Goal: Information Seeking & Learning: Check status

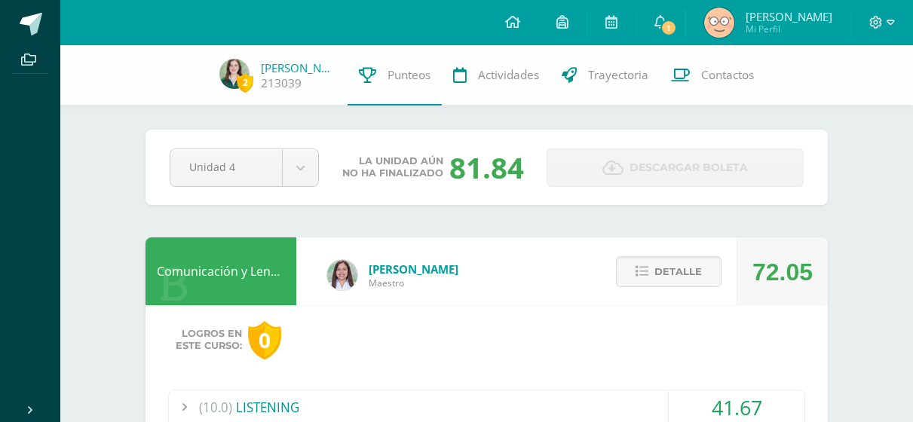
scroll to position [245, 0]
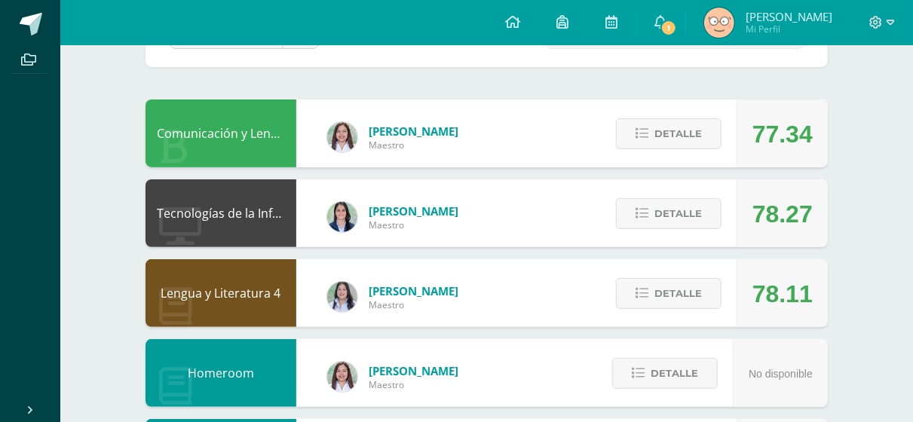
scroll to position [143, 0]
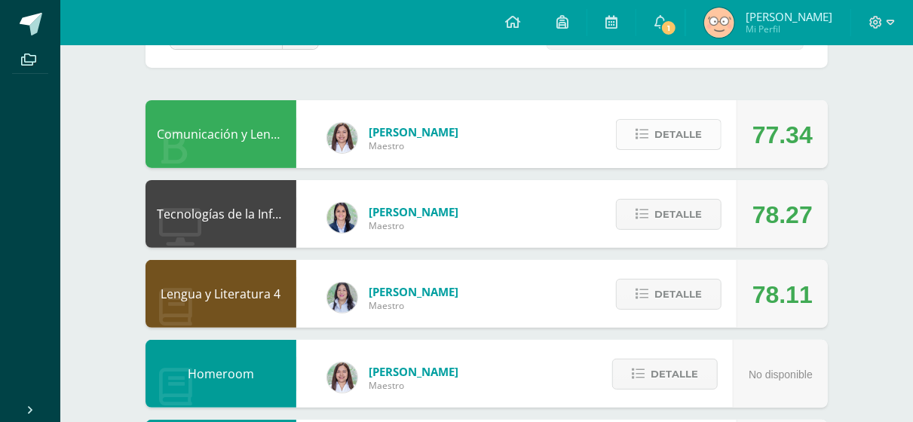
click at [663, 135] on span "Detalle" at bounding box center [679, 135] width 48 height 28
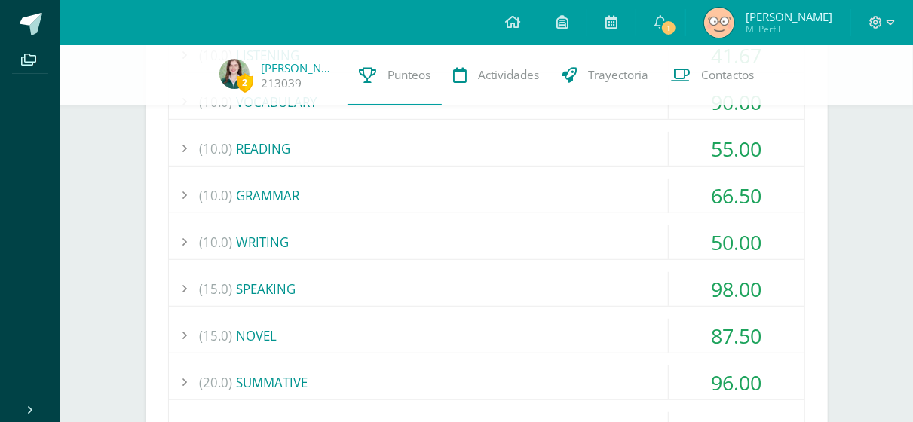
scroll to position [351, 0]
click at [594, 331] on div "(15.0) NOVEL" at bounding box center [487, 338] width 636 height 34
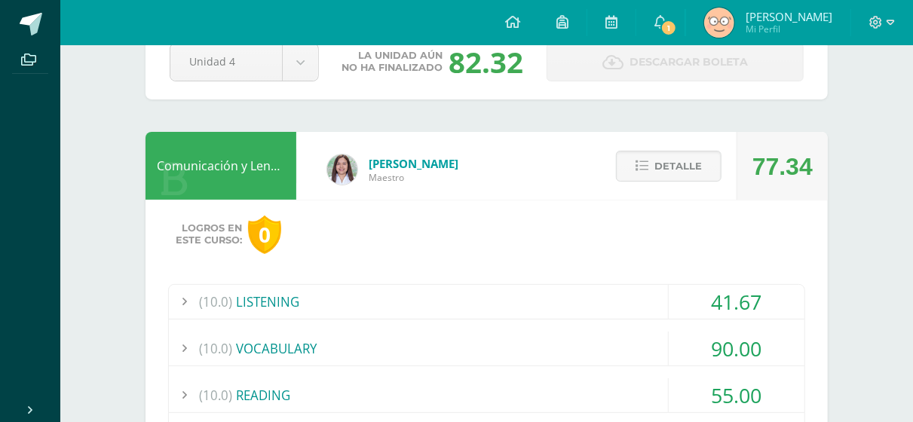
scroll to position [109, 0]
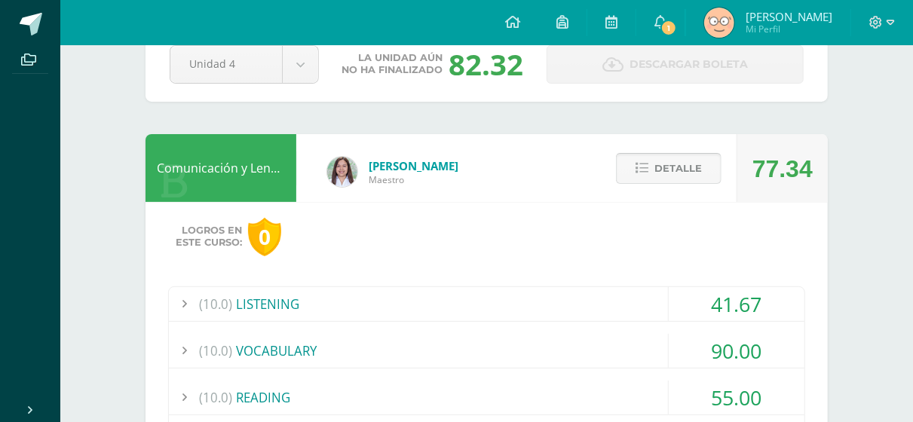
click at [648, 158] on button "Detalle" at bounding box center [669, 168] width 106 height 31
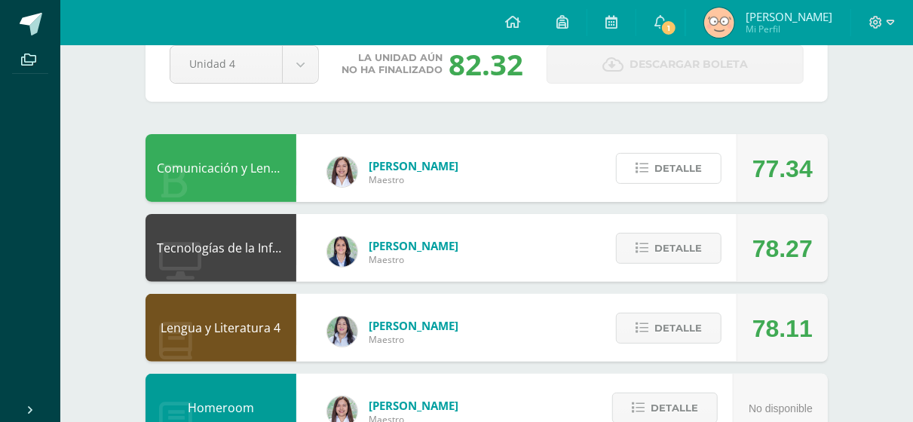
scroll to position [194, 0]
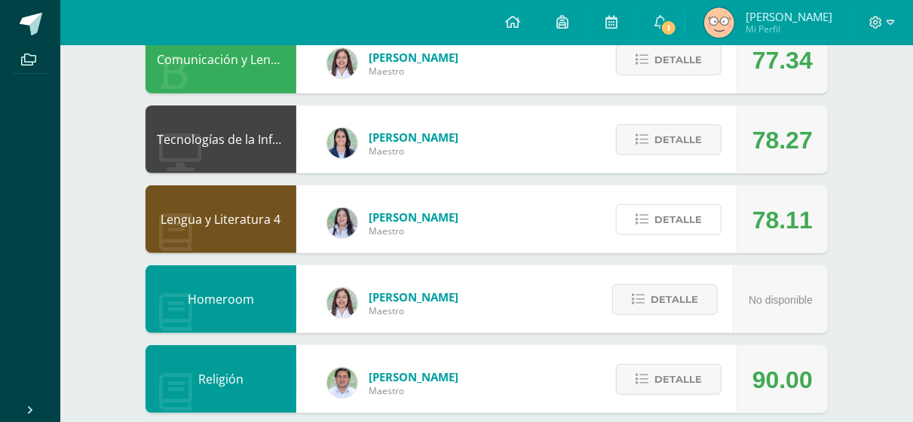
click at [702, 229] on span "Detalle" at bounding box center [679, 220] width 48 height 28
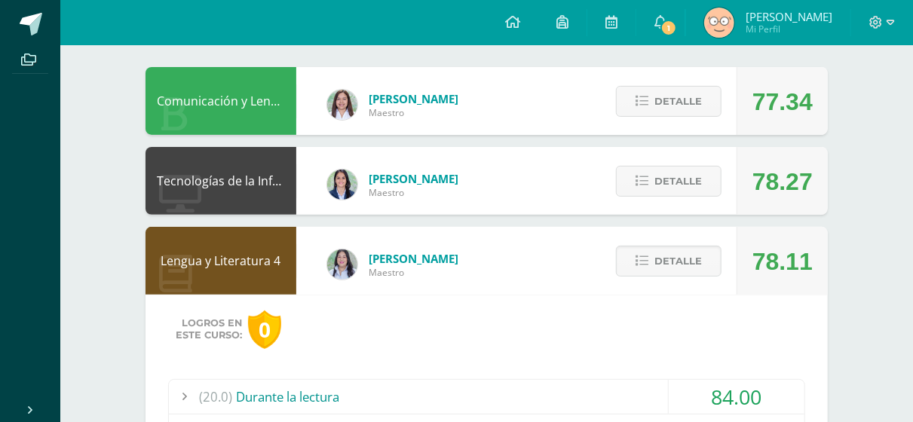
scroll to position [170, 0]
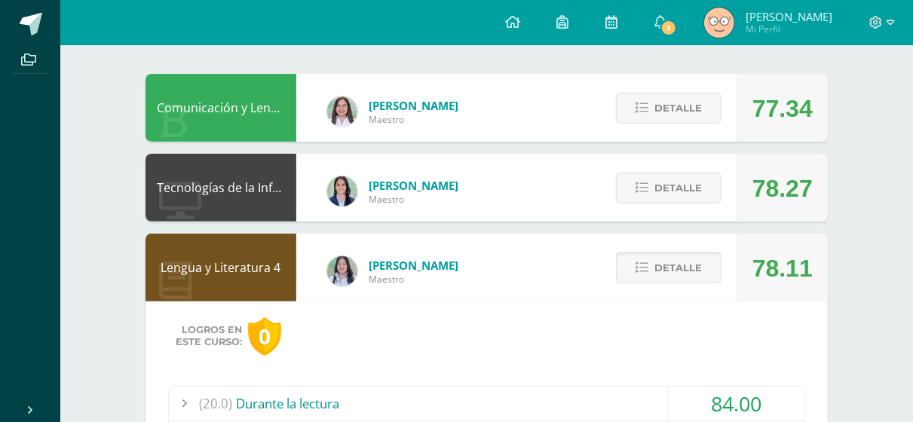
click at [669, 269] on span "Detalle" at bounding box center [679, 268] width 48 height 28
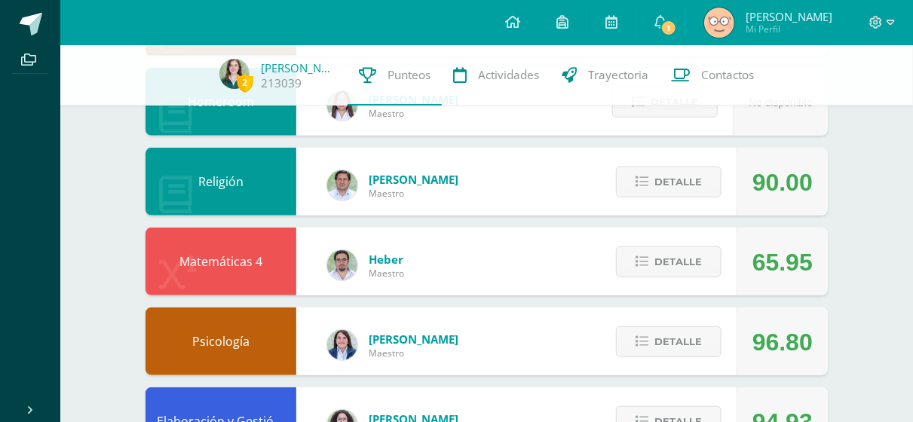
scroll to position [411, 0]
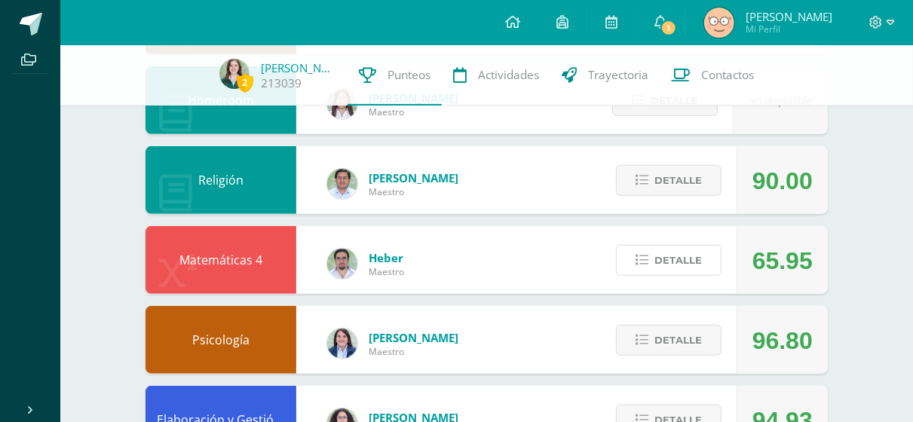
click at [669, 269] on span "Detalle" at bounding box center [679, 261] width 48 height 28
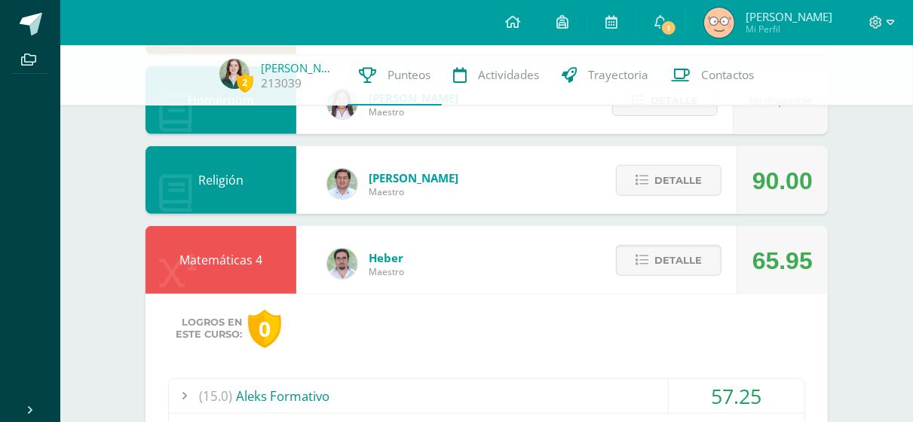
click at [669, 269] on button "Detalle" at bounding box center [669, 260] width 106 height 31
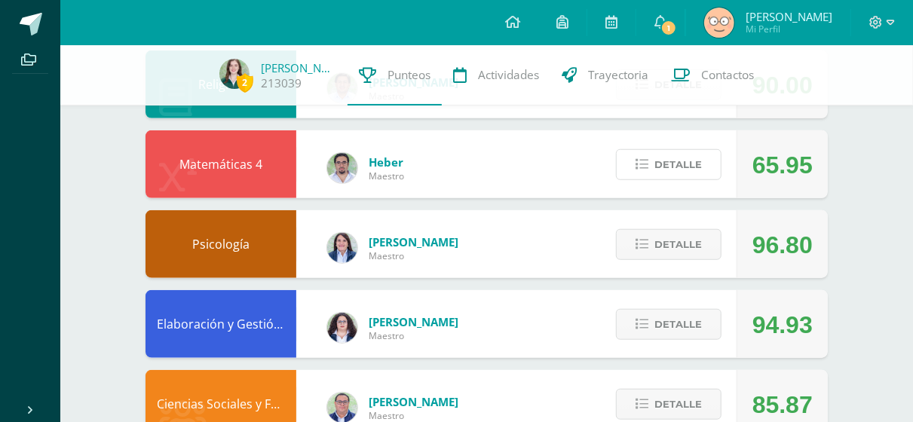
scroll to position [508, 0]
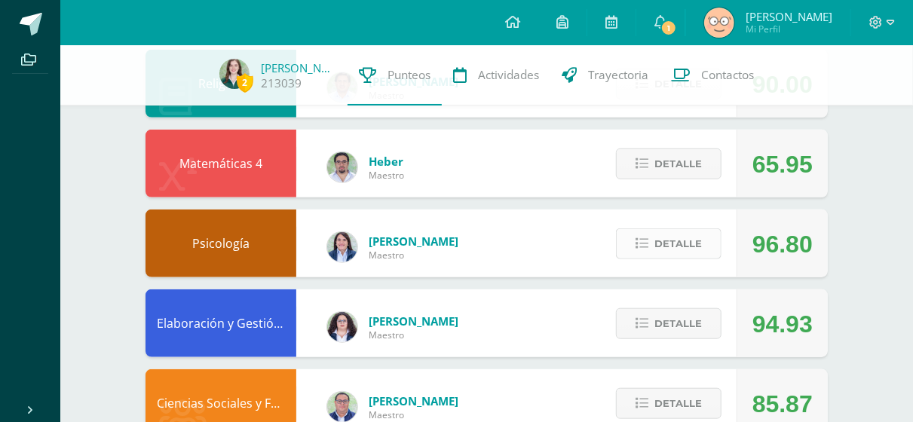
click at [639, 236] on button "Detalle" at bounding box center [669, 244] width 106 height 31
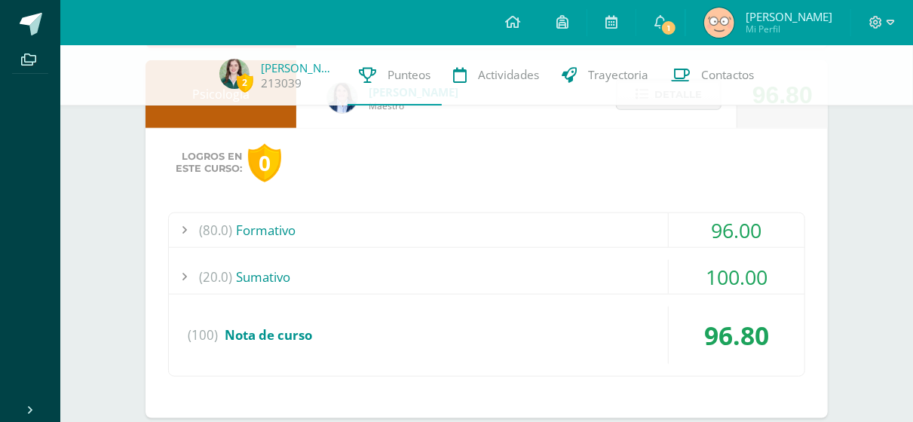
scroll to position [658, 0]
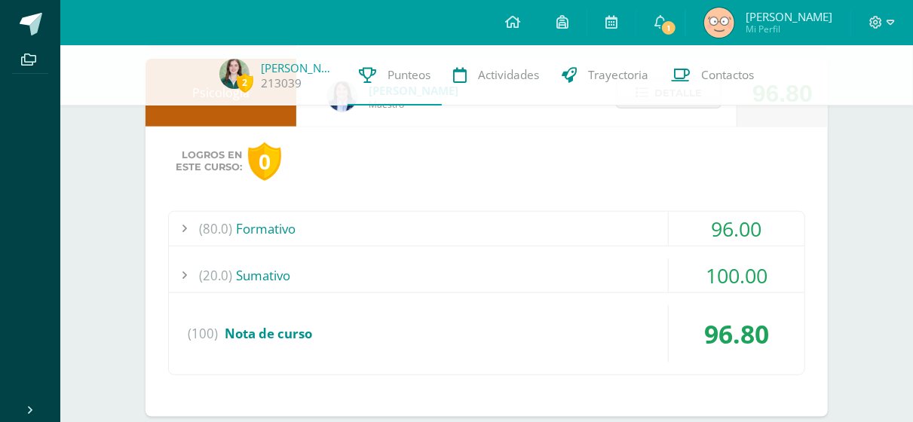
click at [652, 240] on div "(80.0) Formativo" at bounding box center [487, 229] width 636 height 34
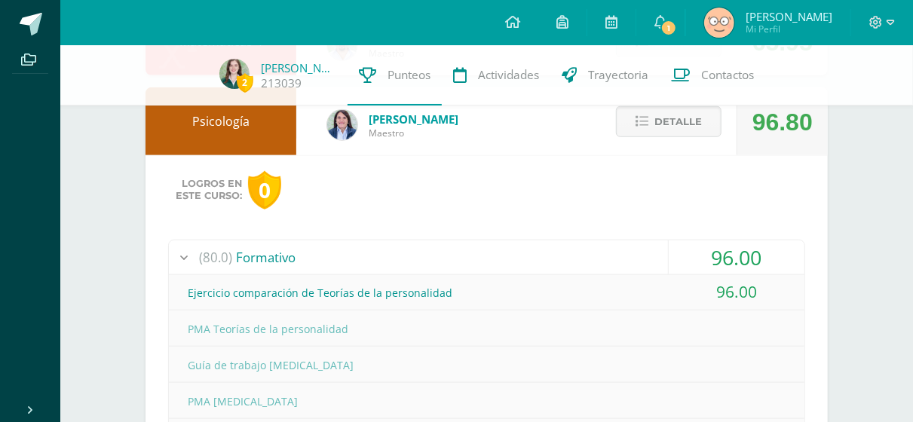
scroll to position [629, 0]
click at [627, 131] on button "Detalle" at bounding box center [669, 122] width 106 height 31
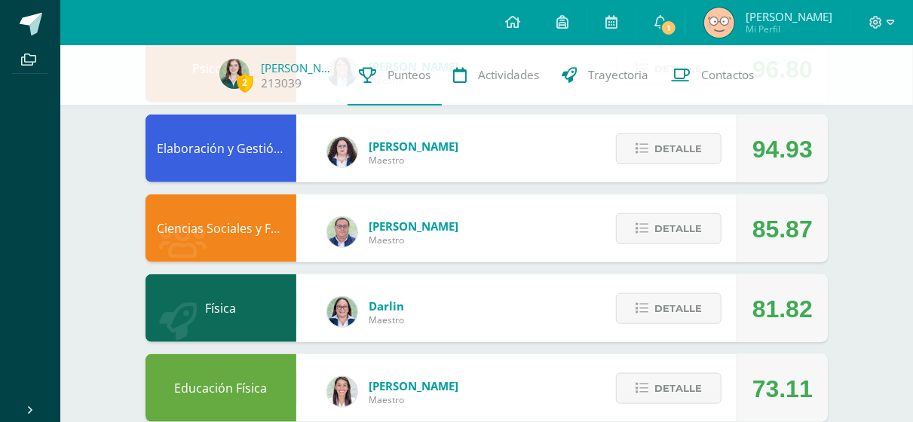
scroll to position [682, 0]
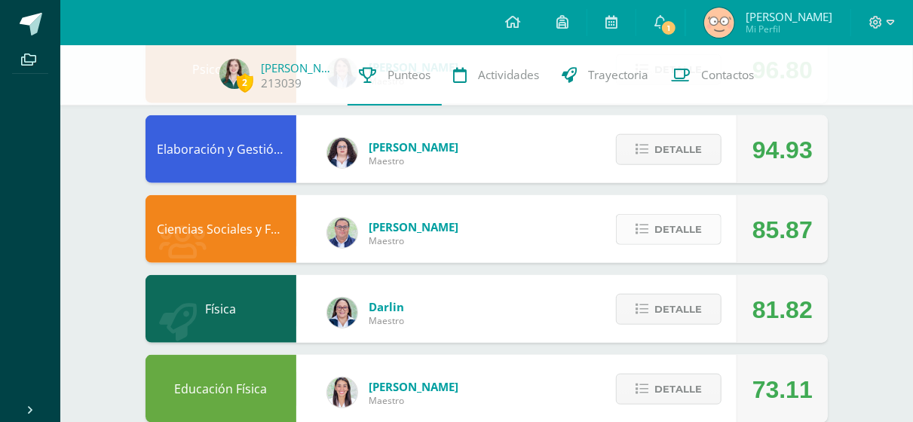
click at [657, 230] on span "Detalle" at bounding box center [679, 230] width 48 height 28
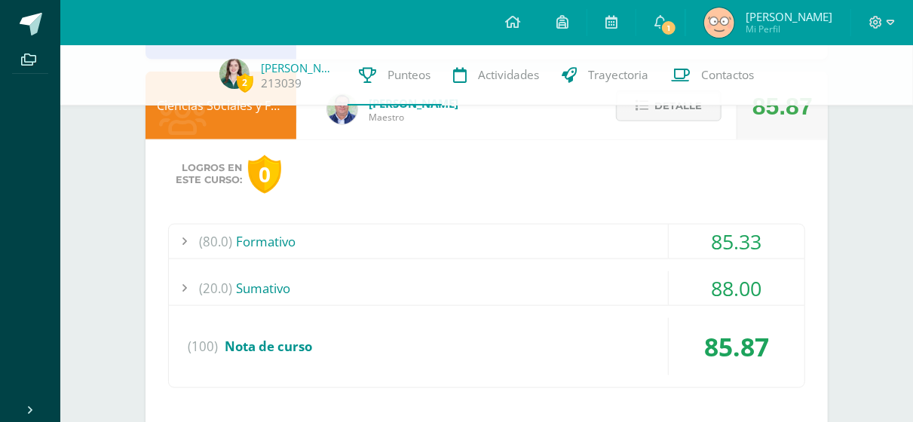
scroll to position [808, 0]
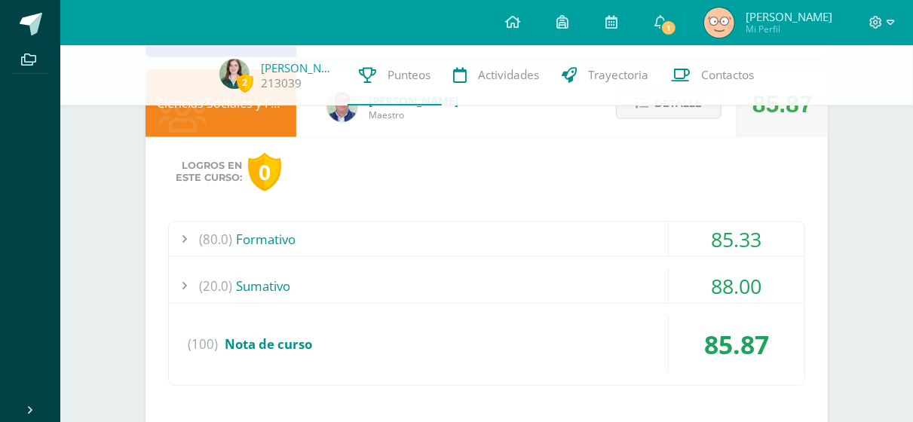
click at [621, 243] on div "(80.0) Formativo" at bounding box center [487, 239] width 636 height 34
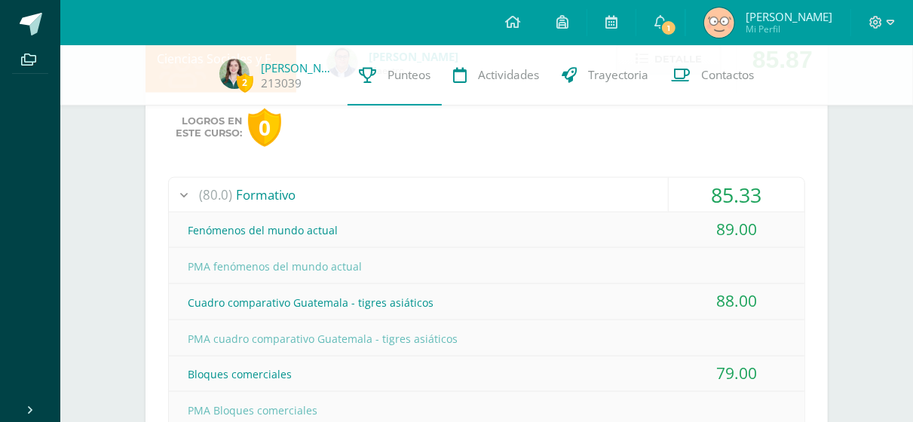
scroll to position [844, 0]
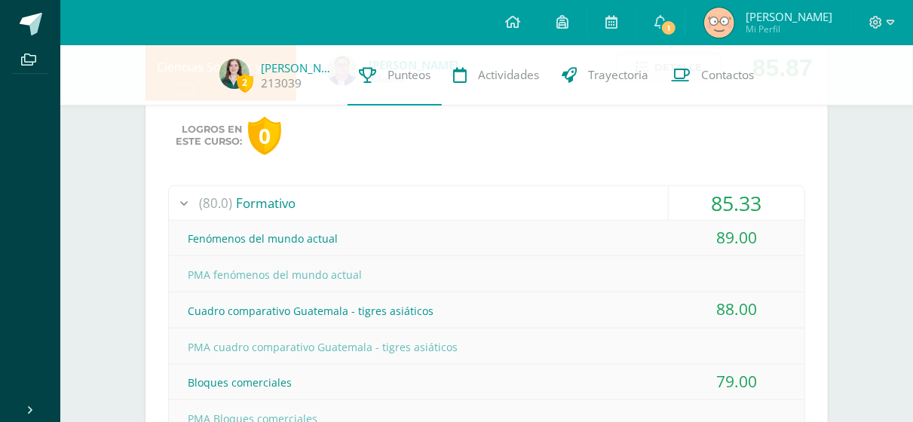
click at [596, 189] on div "(80.0) Formativo" at bounding box center [487, 203] width 636 height 34
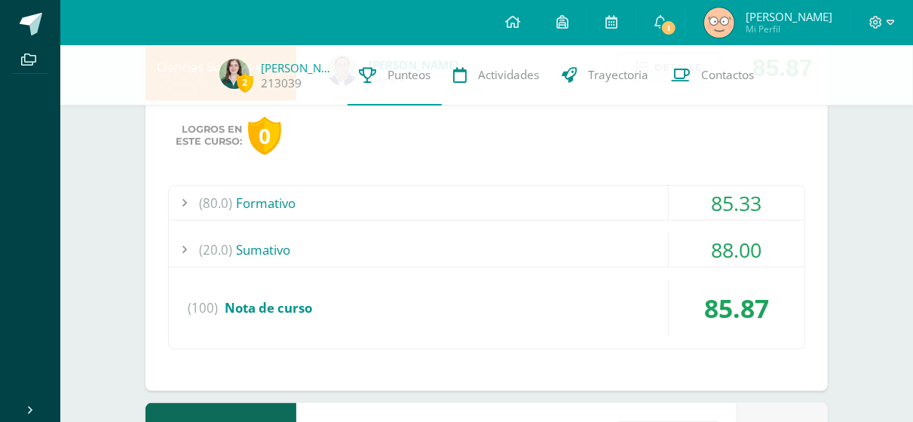
click at [493, 254] on div "(20.0) Sumativo" at bounding box center [487, 250] width 636 height 34
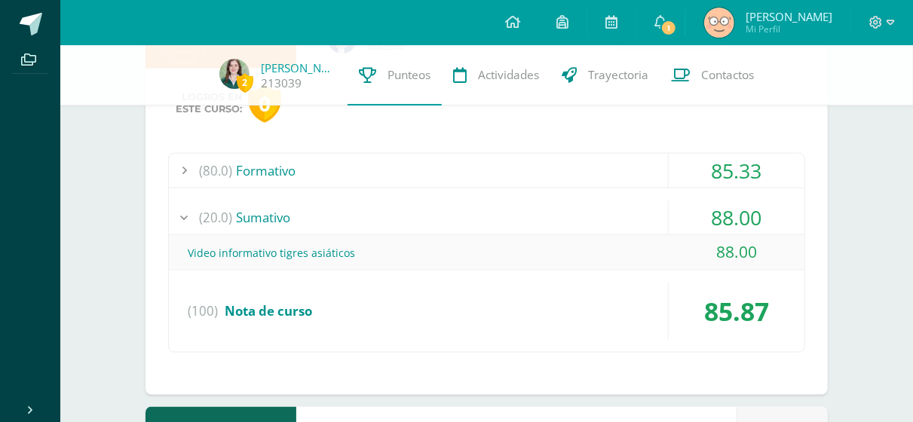
scroll to position [877, 0]
click at [568, 228] on div "(20.0) Sumativo" at bounding box center [487, 217] width 636 height 34
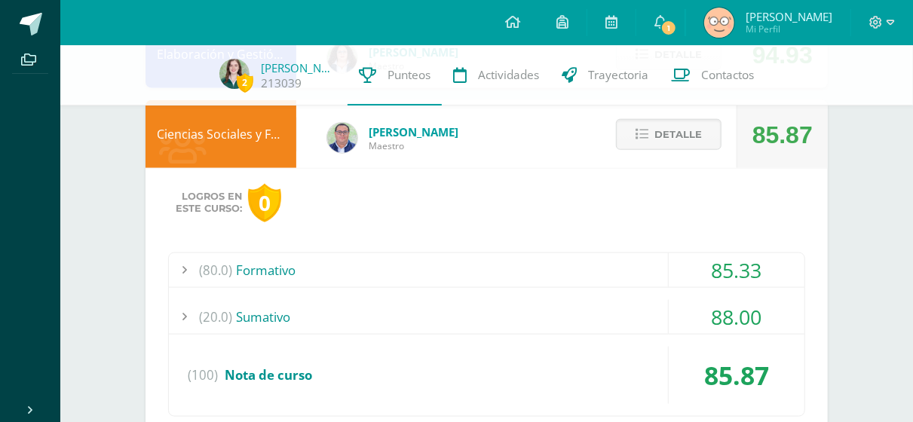
scroll to position [778, 0]
click at [521, 308] on div "(20.0) Sumativo" at bounding box center [487, 316] width 636 height 34
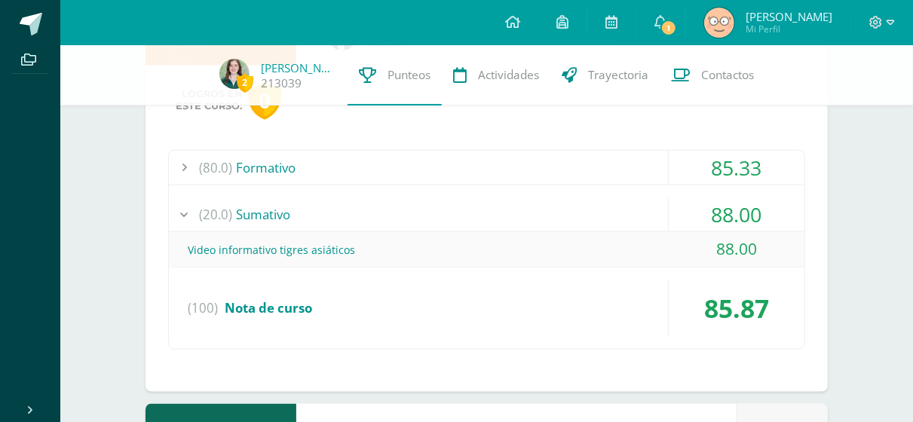
scroll to position [887, 0]
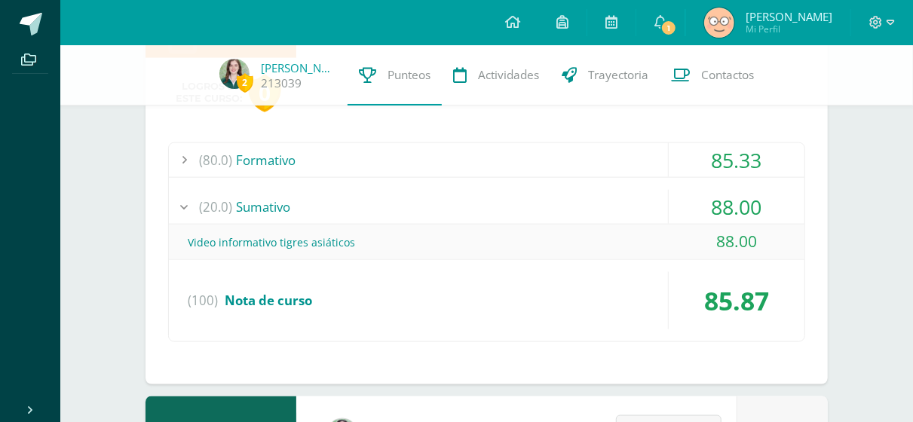
click at [449, 190] on div "(20.0) Sumativo" at bounding box center [487, 207] width 636 height 34
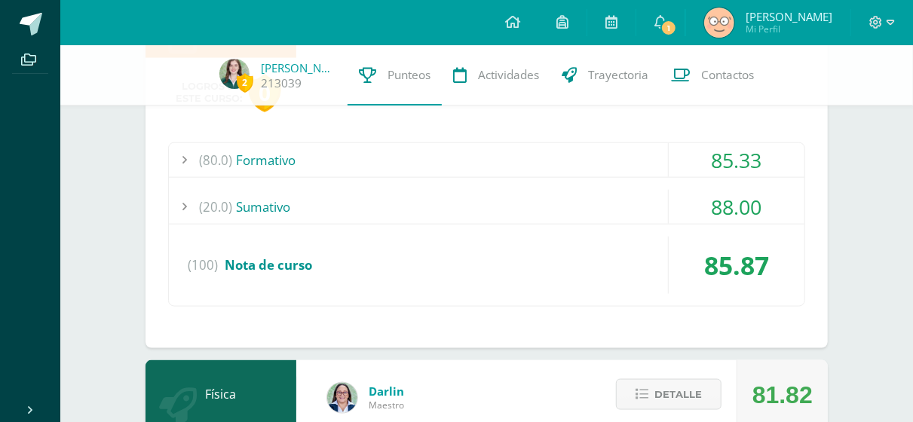
click at [407, 168] on div "(80.0) Formativo" at bounding box center [487, 160] width 636 height 34
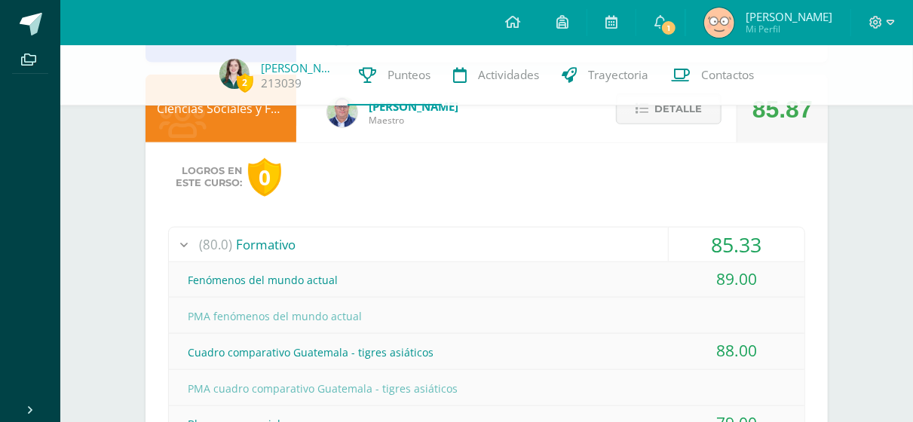
scroll to position [796, 0]
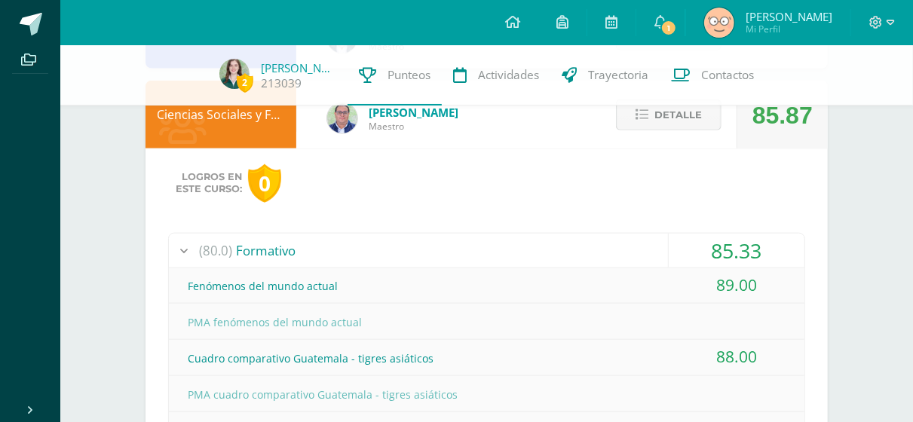
click at [621, 115] on button "Detalle" at bounding box center [669, 115] width 106 height 31
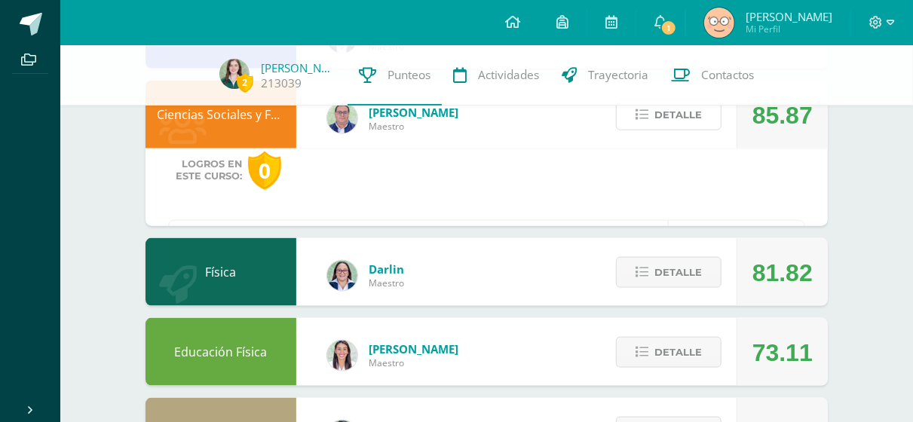
scroll to position [793, 0]
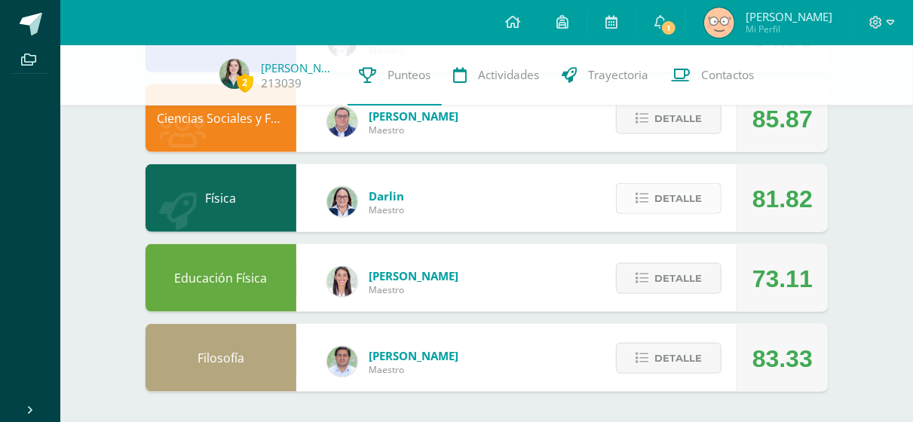
click at [646, 204] on icon at bounding box center [642, 198] width 13 height 13
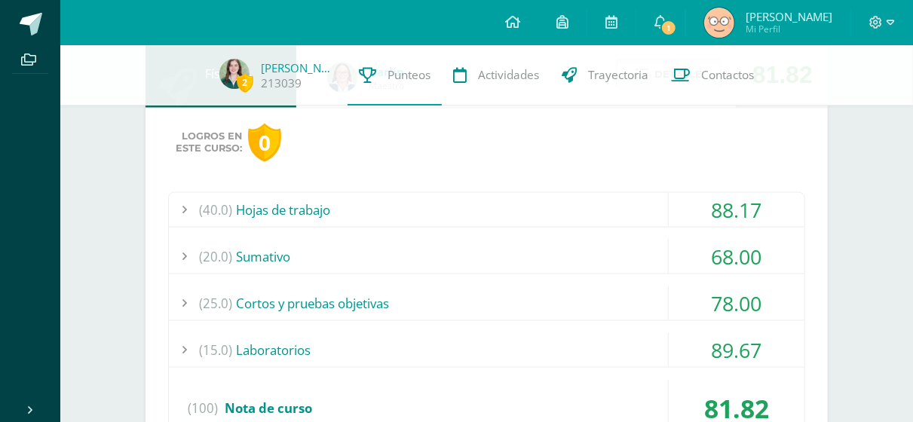
scroll to position [921, 0]
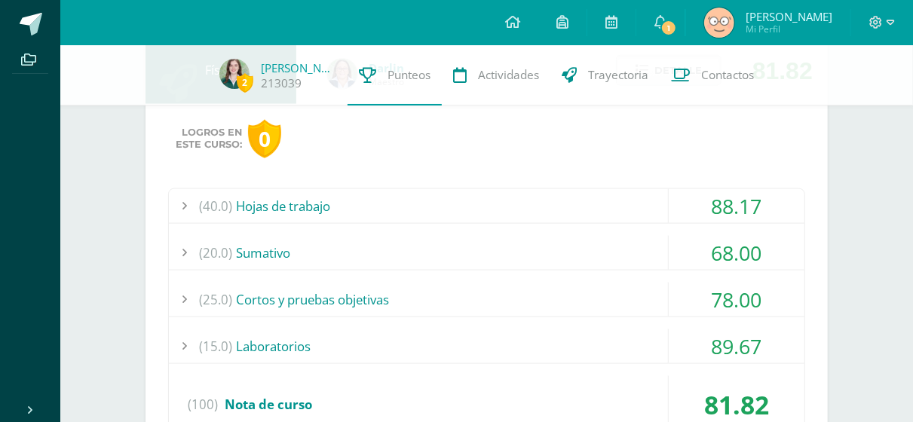
click at [551, 298] on div "(25.0) Cortos y pruebas objetivas" at bounding box center [487, 300] width 636 height 34
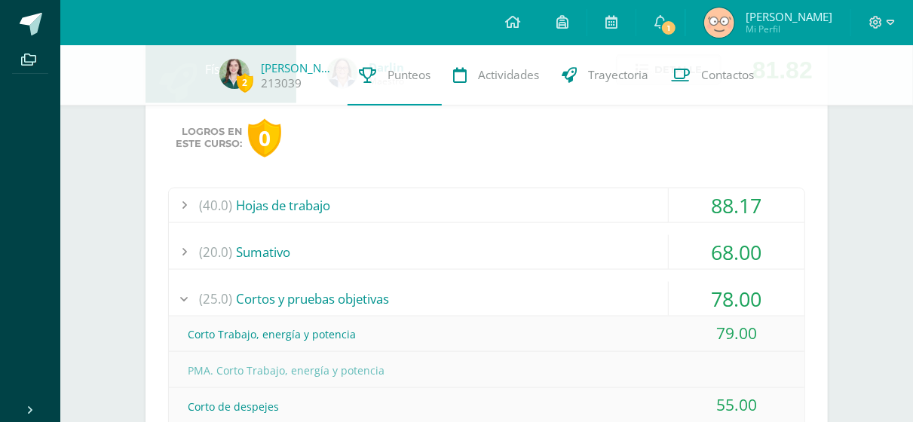
scroll to position [886, 0]
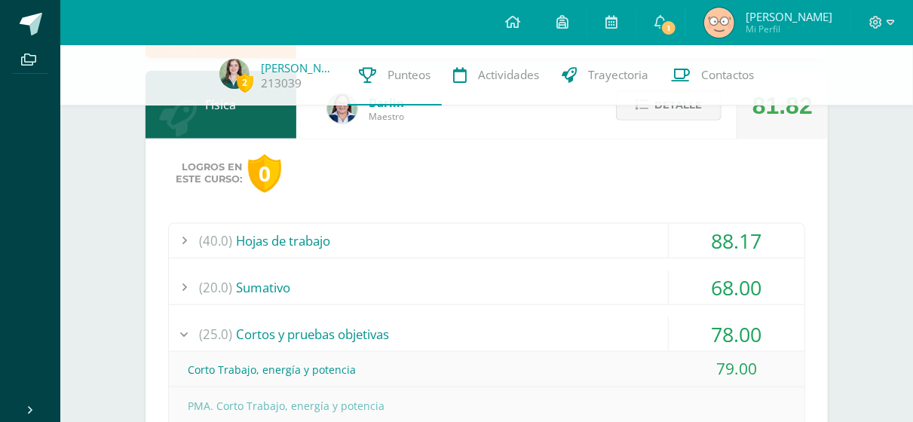
click at [648, 108] on icon at bounding box center [642, 105] width 13 height 13
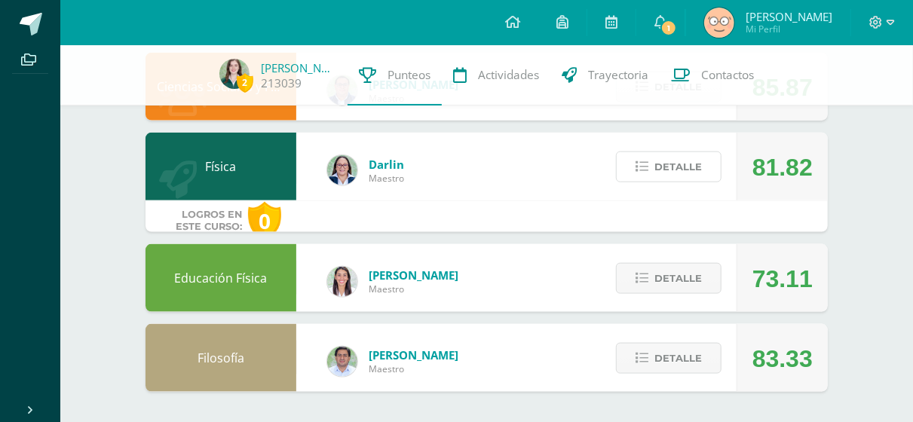
scroll to position [793, 0]
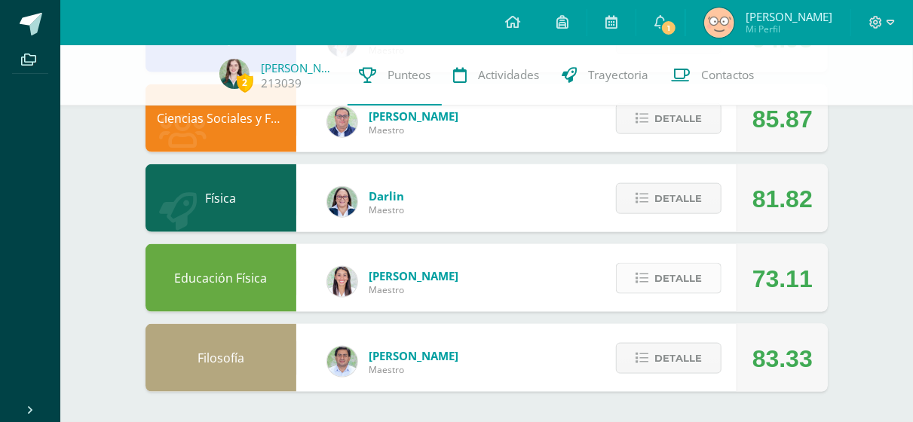
click at [648, 284] on icon at bounding box center [642, 278] width 13 height 13
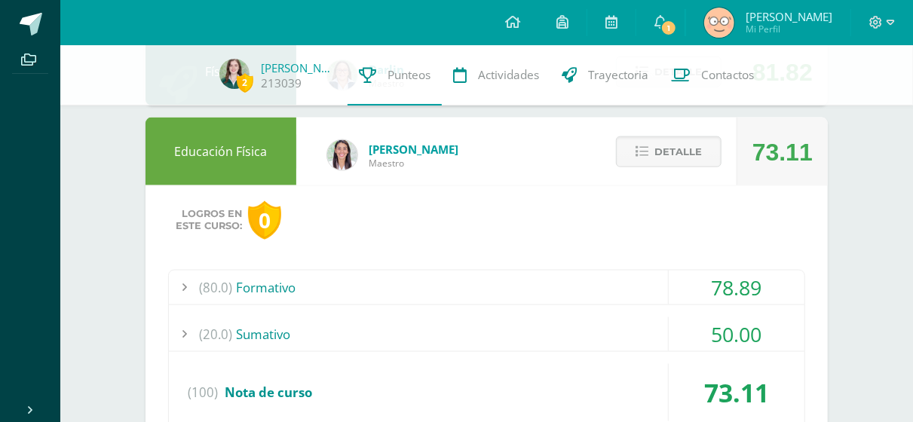
scroll to position [922, 0]
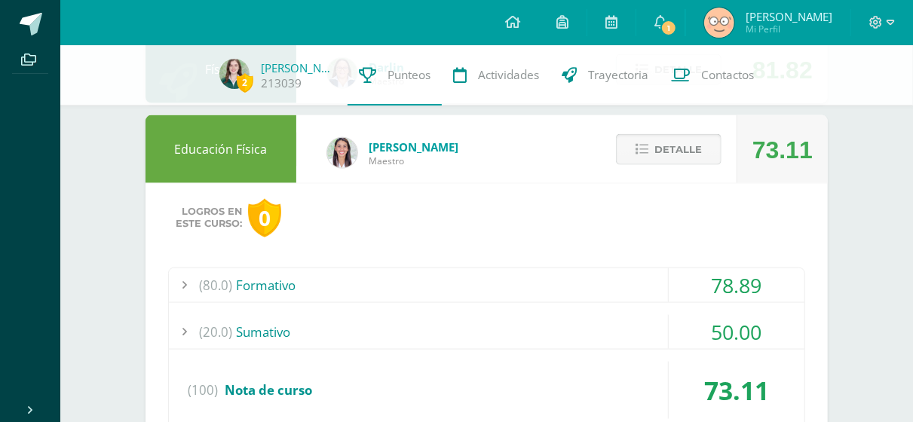
click at [657, 153] on button "Detalle" at bounding box center [669, 149] width 106 height 31
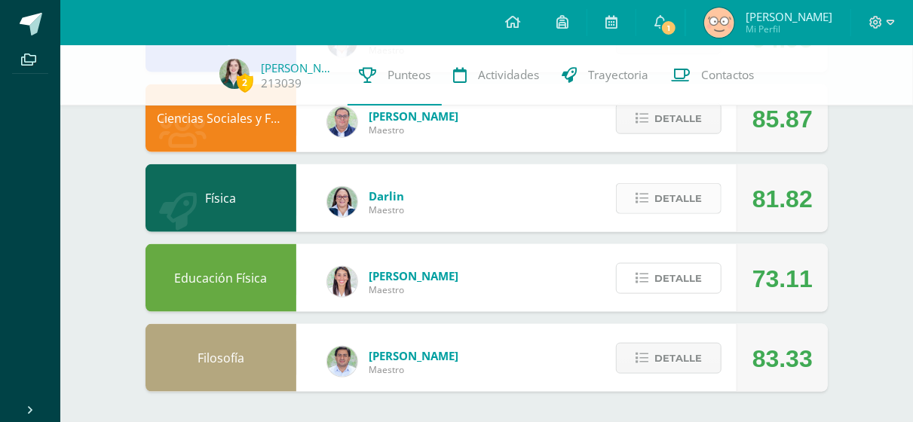
scroll to position [793, 0]
click at [683, 356] on span "Detalle" at bounding box center [679, 359] width 48 height 28
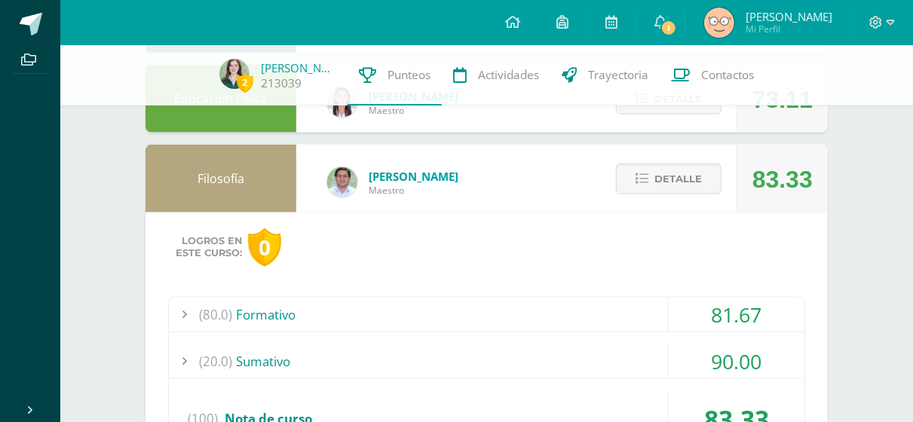
scroll to position [1082, 0]
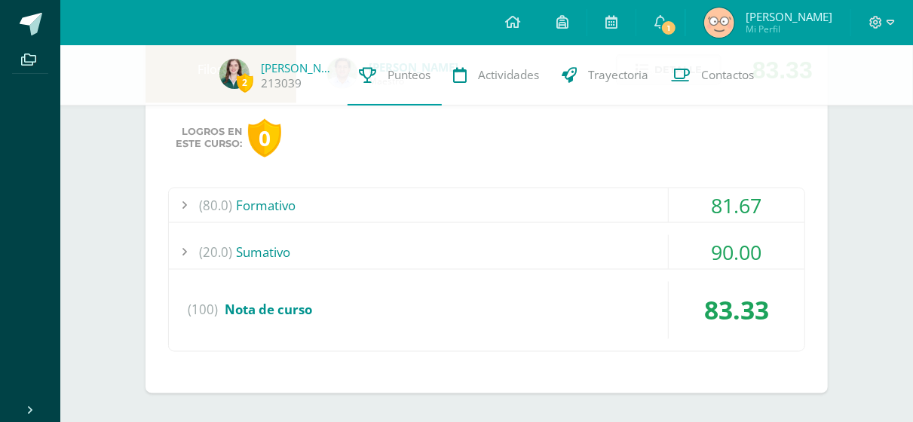
click at [616, 251] on div "(20.0) Sumativo" at bounding box center [487, 252] width 636 height 34
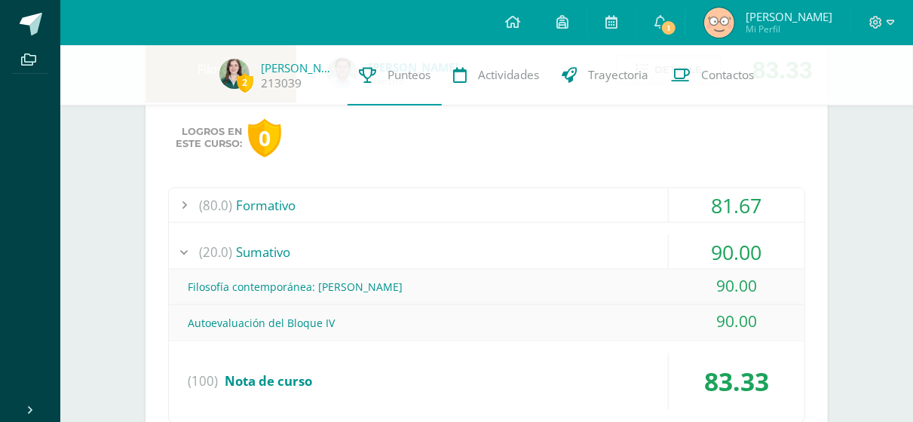
click at [594, 206] on div "(80.0) Formativo" at bounding box center [487, 206] width 636 height 34
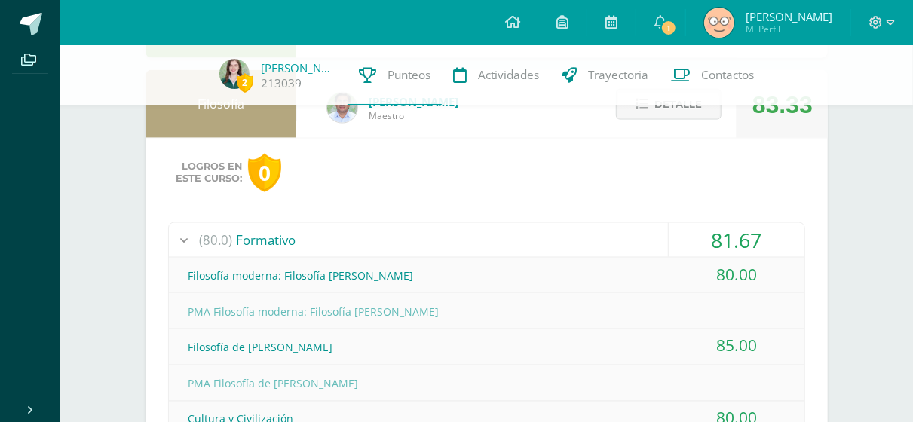
scroll to position [961, 0]
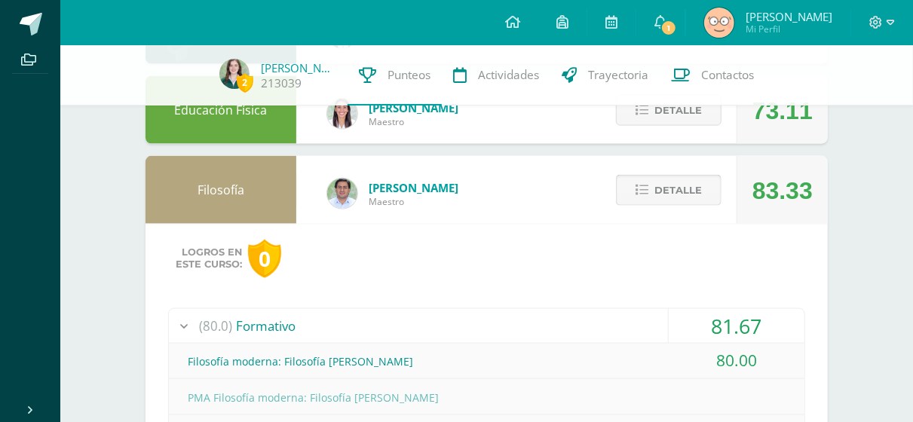
click at [637, 176] on button "Detalle" at bounding box center [669, 190] width 106 height 31
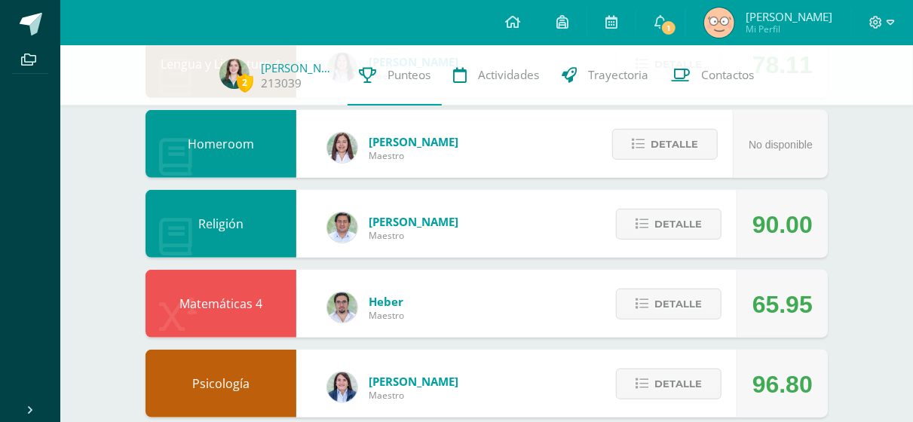
scroll to position [367, 0]
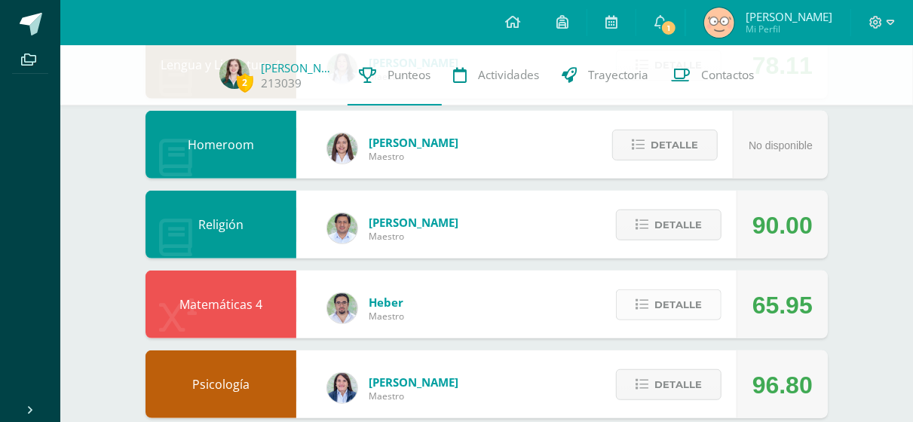
click at [643, 303] on icon at bounding box center [642, 305] width 13 height 13
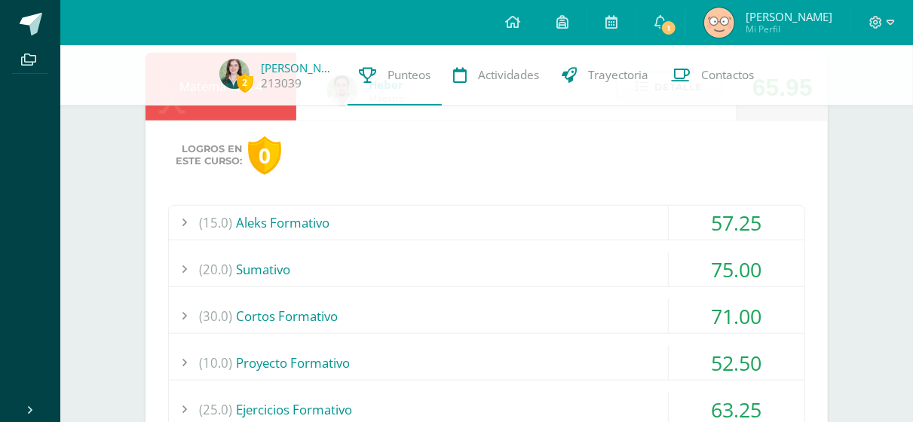
scroll to position [599, 0]
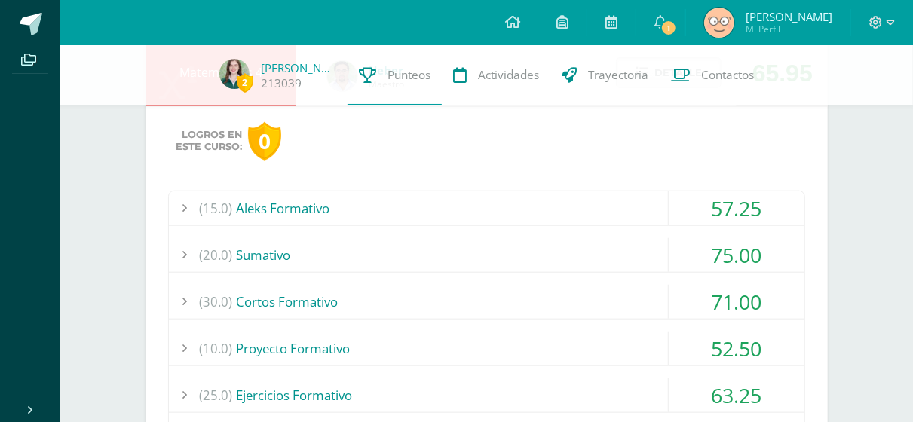
click at [556, 200] on div "(15.0) Aleks Formativo" at bounding box center [487, 209] width 636 height 34
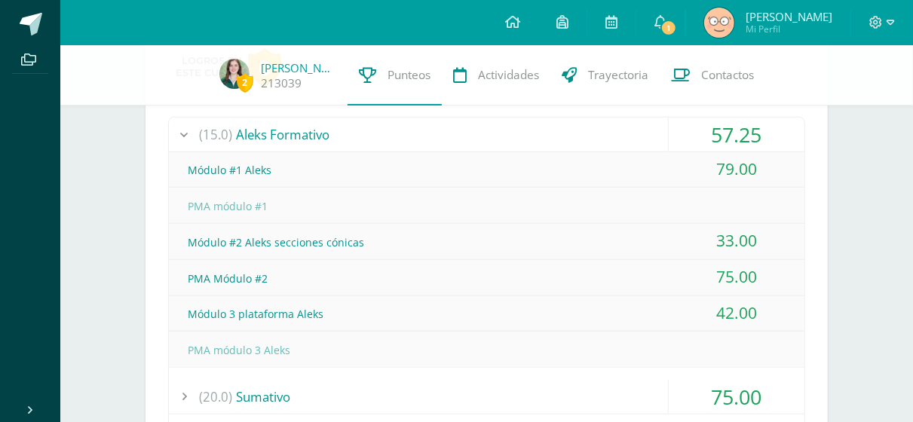
scroll to position [672, 0]
click at [632, 134] on div "(15.0) Aleks Formativo" at bounding box center [487, 135] width 636 height 34
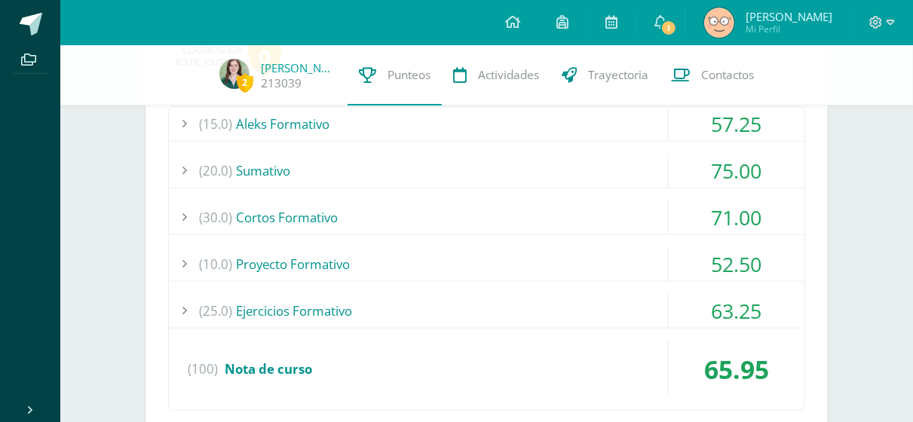
scroll to position [684, 0]
click at [400, 218] on div "(30.0) Cortos Formativo" at bounding box center [487, 217] width 636 height 34
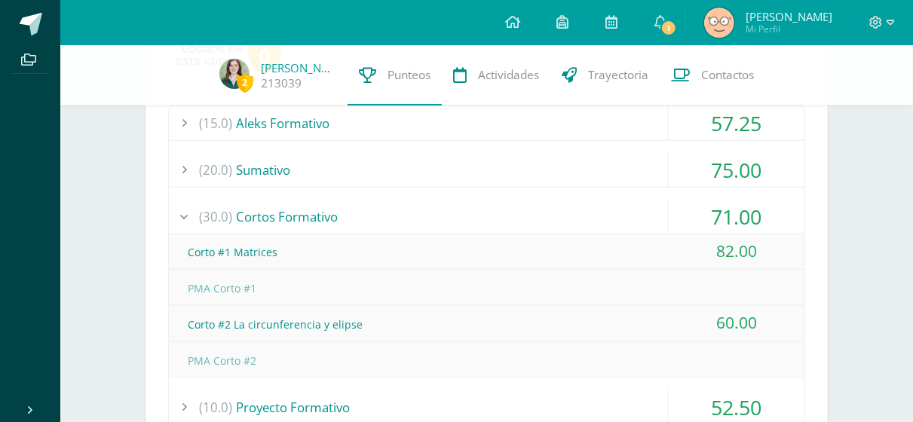
click at [401, 201] on div "(30.0) Cortos Formativo" at bounding box center [487, 217] width 636 height 34
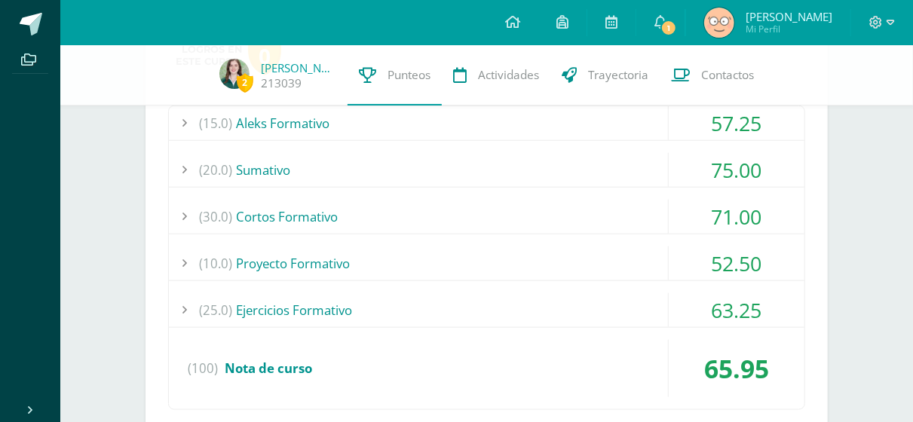
click at [392, 183] on div "(20.0) Sumativo" at bounding box center [487, 170] width 636 height 34
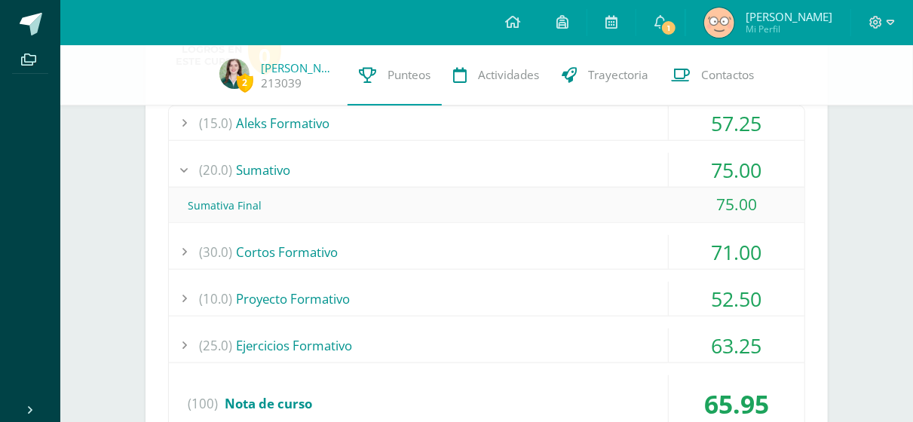
click at [392, 183] on div "(20.0) Sumativo" at bounding box center [487, 170] width 636 height 34
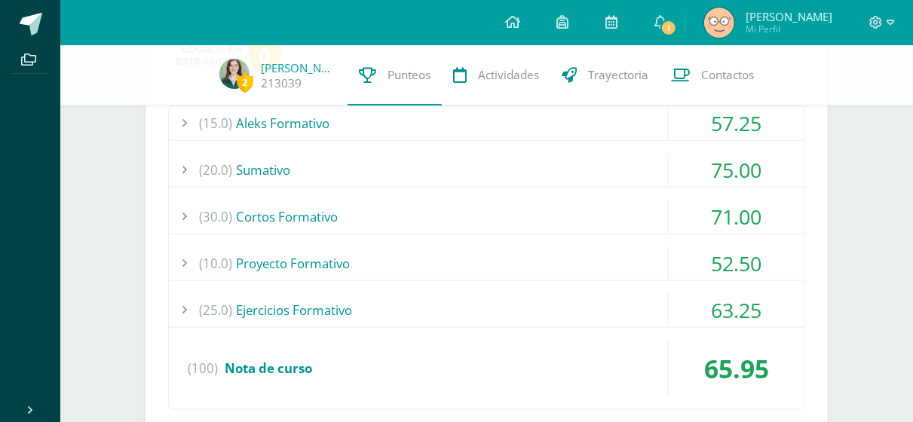
scroll to position [692, 0]
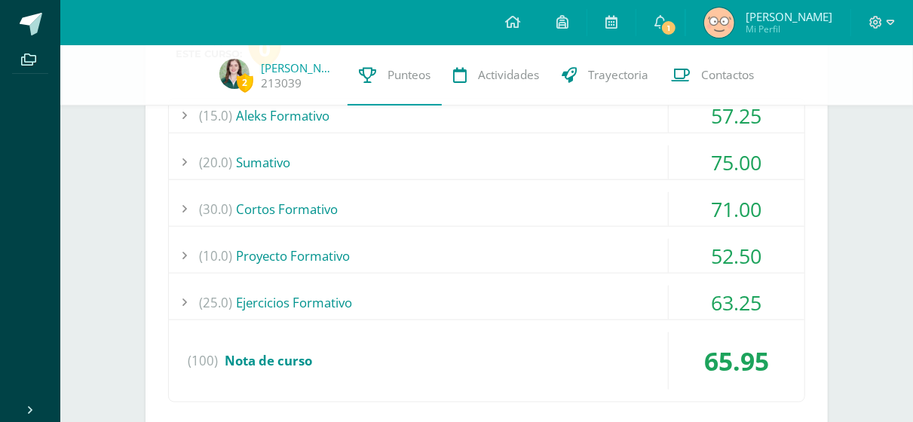
click at [413, 245] on div "(10.0) Proyecto Formativo" at bounding box center [487, 256] width 636 height 34
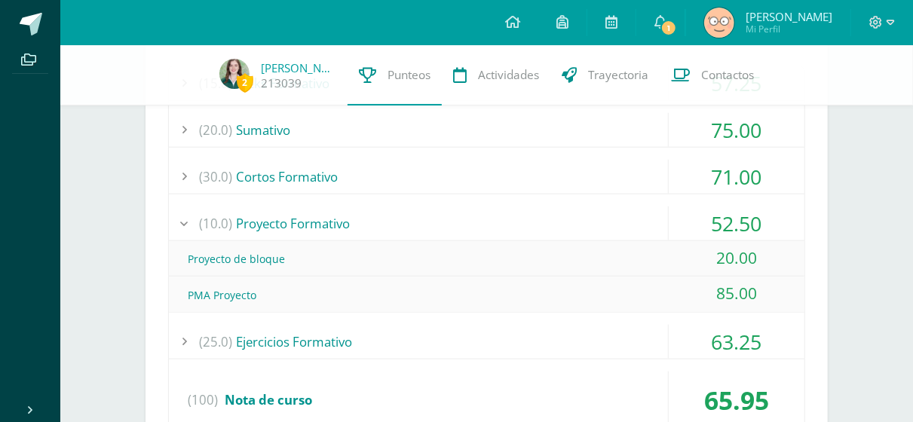
scroll to position [726, 0]
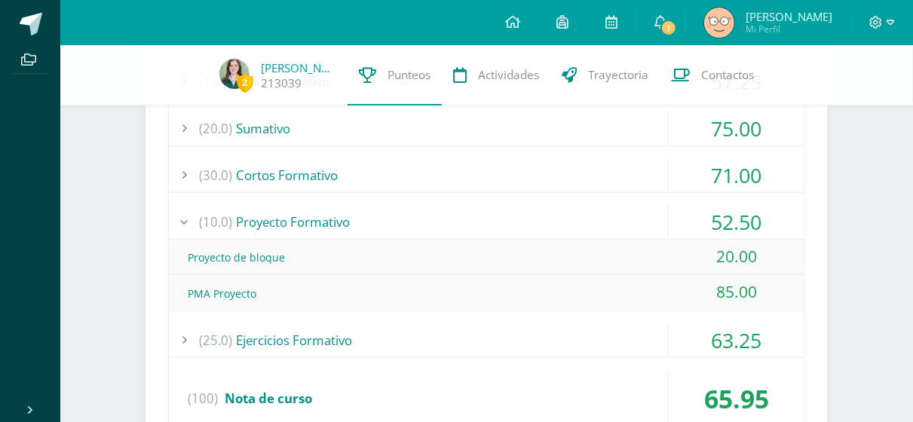
click at [437, 226] on div "(10.0) Proyecto Formativo" at bounding box center [487, 222] width 636 height 34
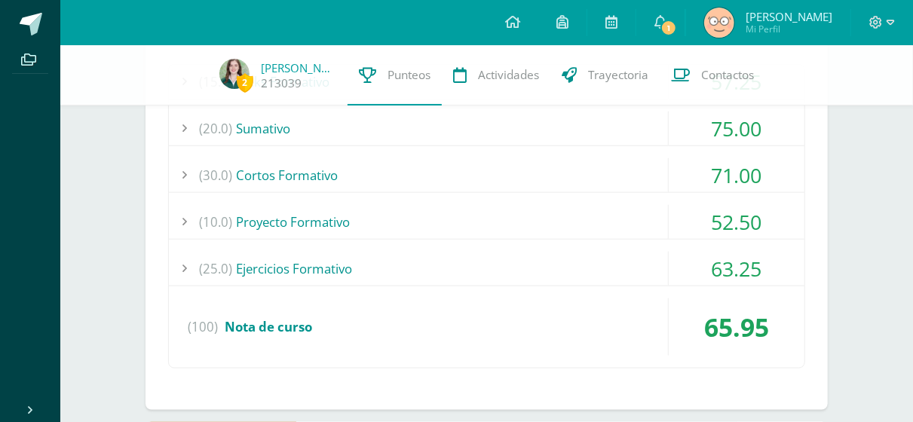
click at [442, 271] on div "(25.0) Ejercicios Formativo" at bounding box center [487, 269] width 636 height 34
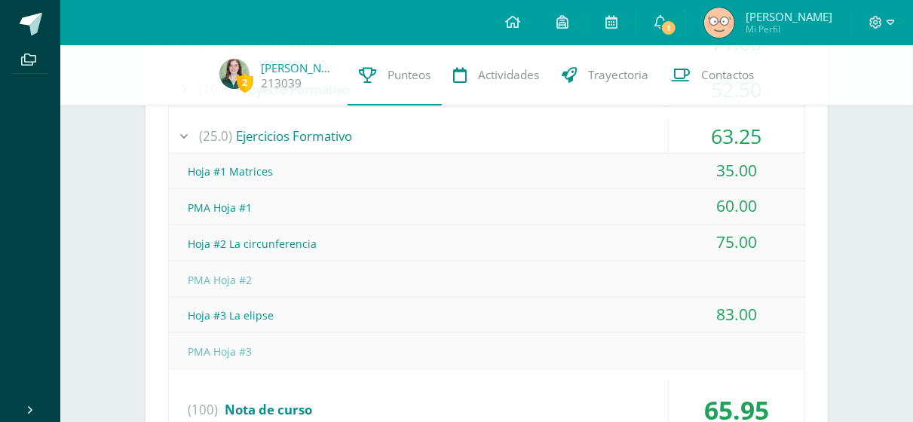
scroll to position [859, 0]
click at [388, 141] on div "(25.0) Ejercicios Formativo" at bounding box center [487, 135] width 636 height 34
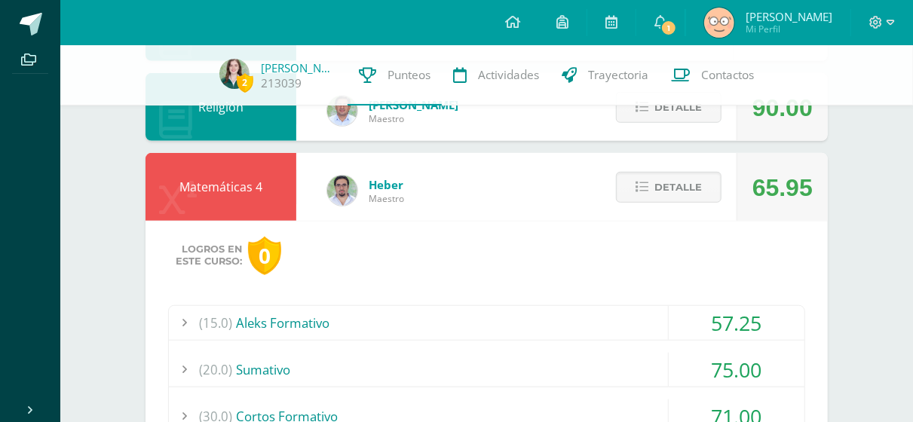
scroll to position [483, 0]
click at [668, 189] on span "Detalle" at bounding box center [679, 188] width 48 height 28
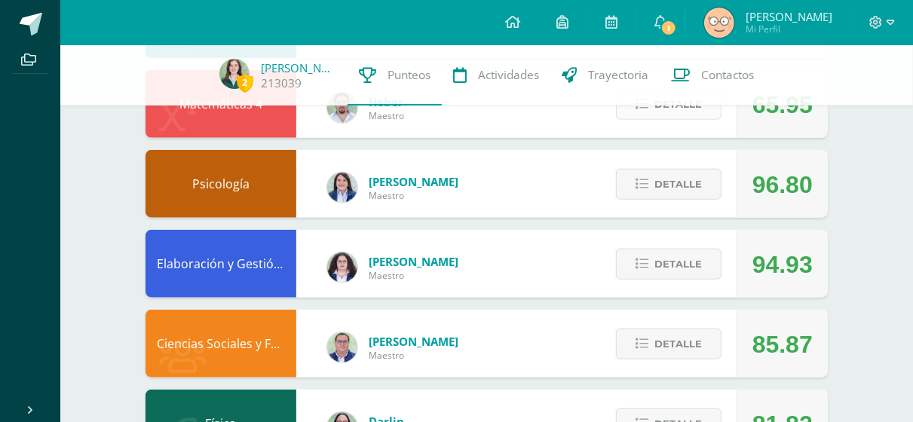
scroll to position [564, 0]
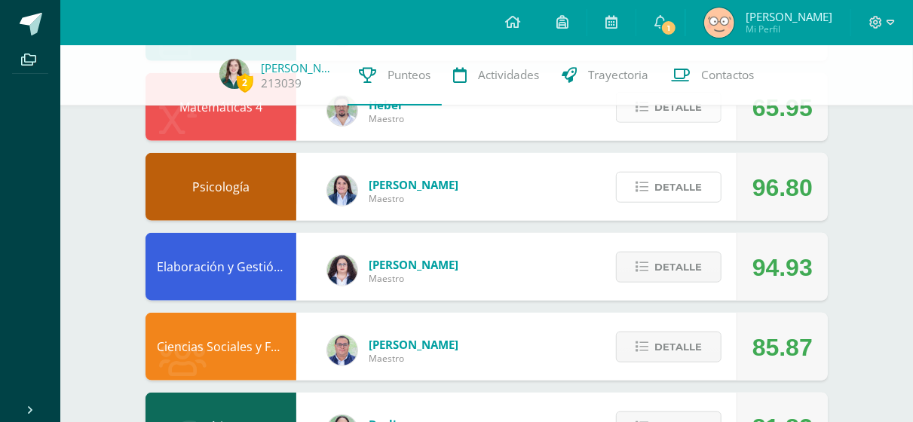
click at [668, 189] on span "Detalle" at bounding box center [679, 187] width 48 height 28
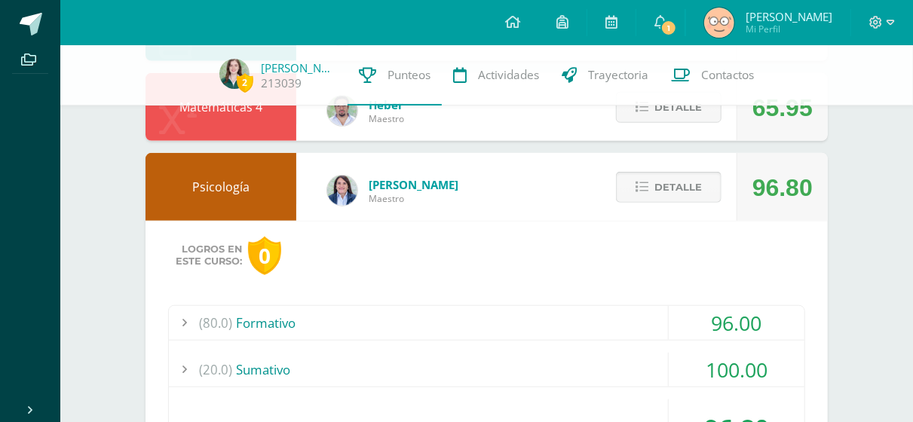
click at [681, 197] on span "Detalle" at bounding box center [679, 187] width 48 height 28
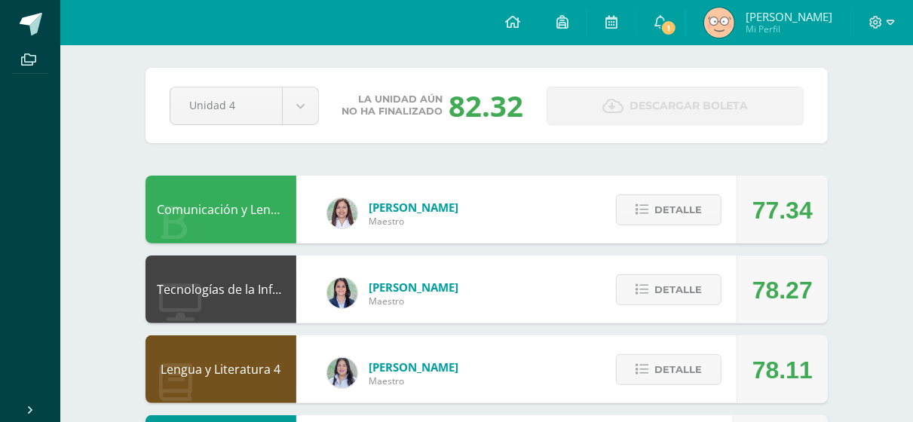
scroll to position [69, 0]
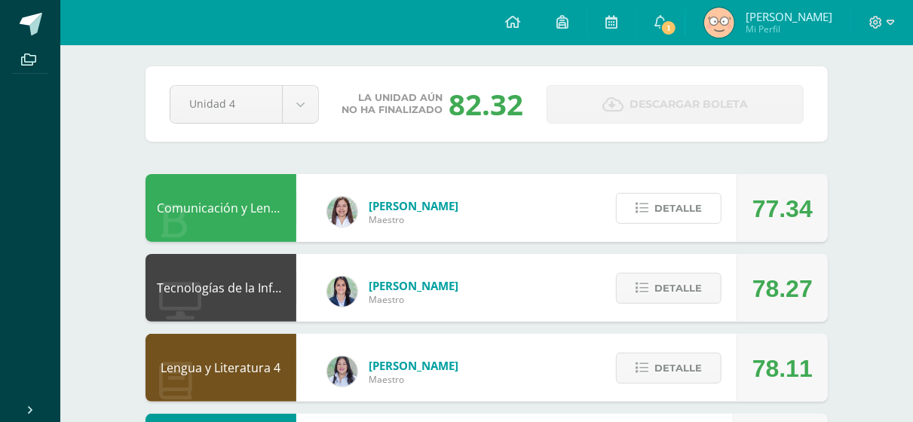
click at [661, 195] on button "Detalle" at bounding box center [669, 208] width 106 height 31
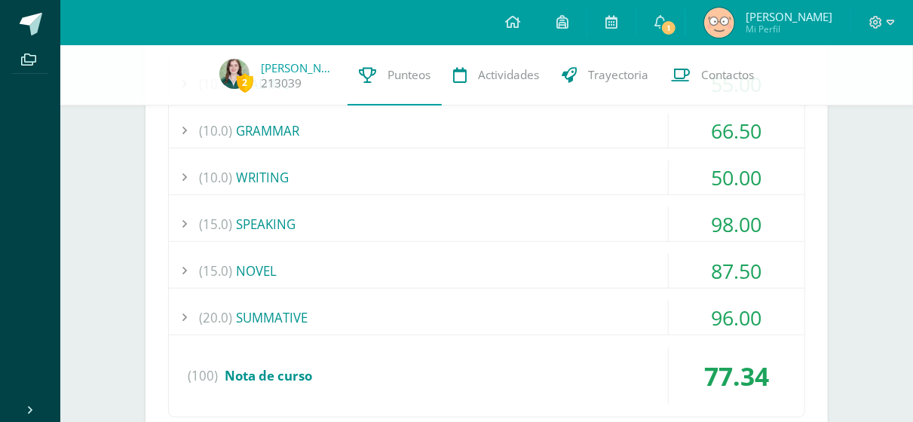
scroll to position [419, 0]
click at [348, 321] on div "(20.0) SUMMATIVE" at bounding box center [487, 316] width 636 height 34
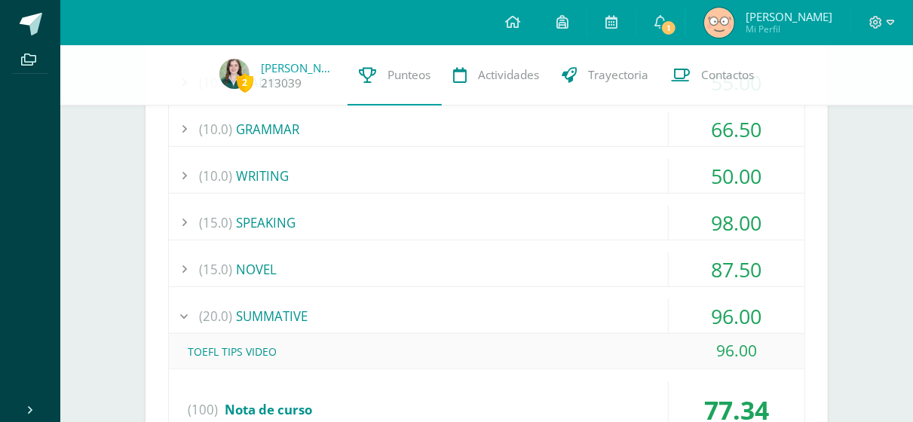
click at [348, 321] on div "(20.0) SUMMATIVE" at bounding box center [487, 316] width 636 height 34
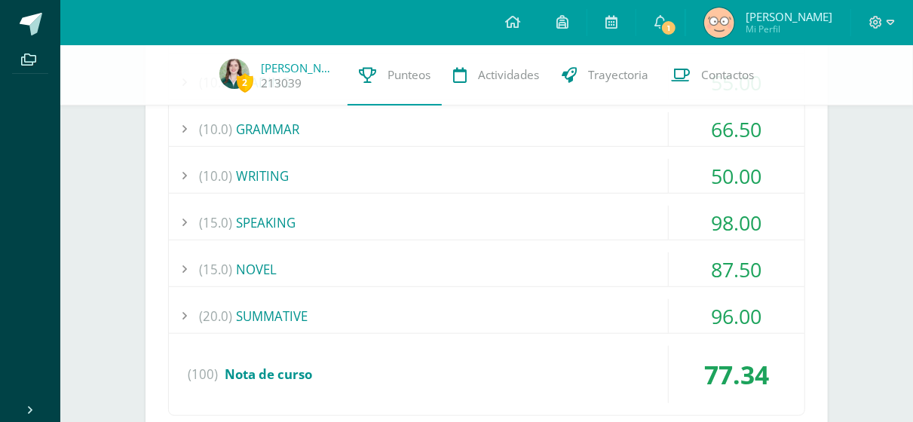
click at [376, 265] on div "(15.0) NOVEL" at bounding box center [487, 270] width 636 height 34
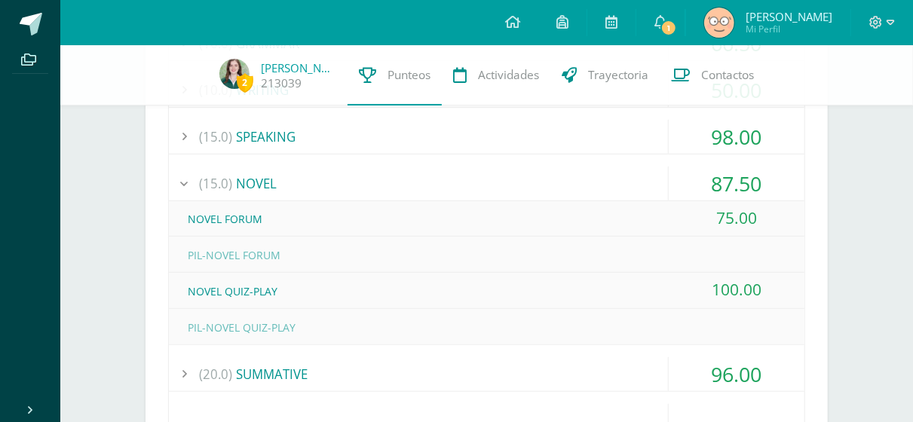
scroll to position [505, 0]
click at [332, 186] on div "(15.0) NOVEL" at bounding box center [487, 183] width 636 height 34
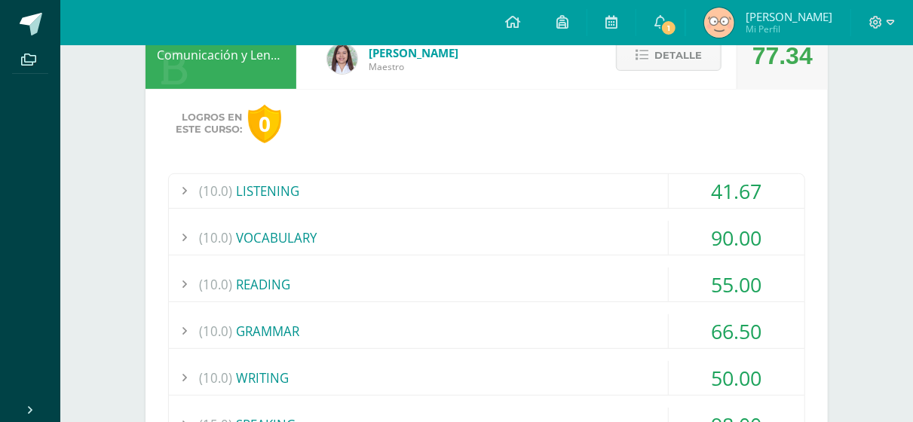
scroll to position [224, 0]
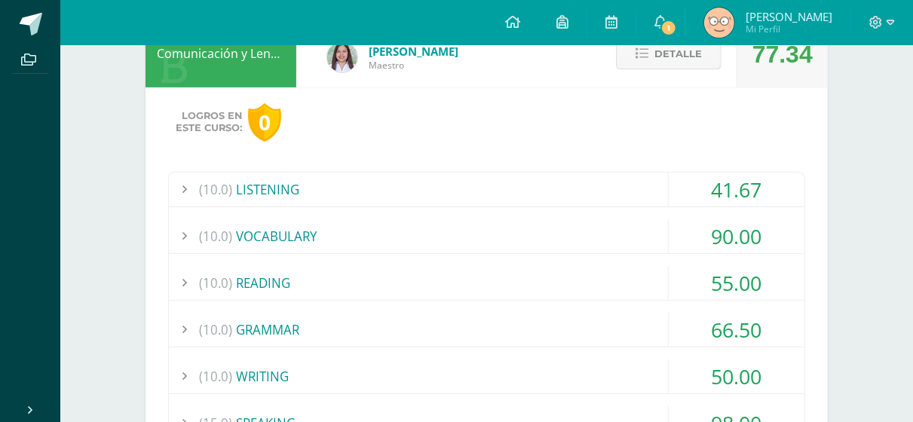
click at [671, 60] on span "Detalle" at bounding box center [679, 54] width 48 height 28
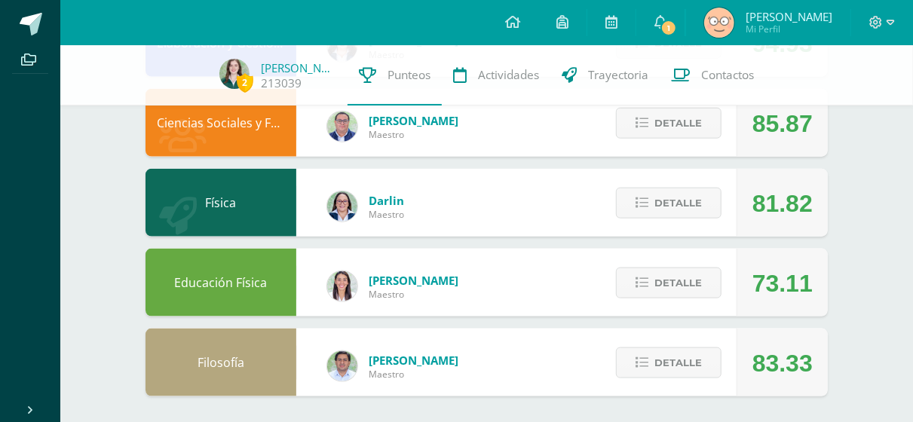
scroll to position [793, 0]
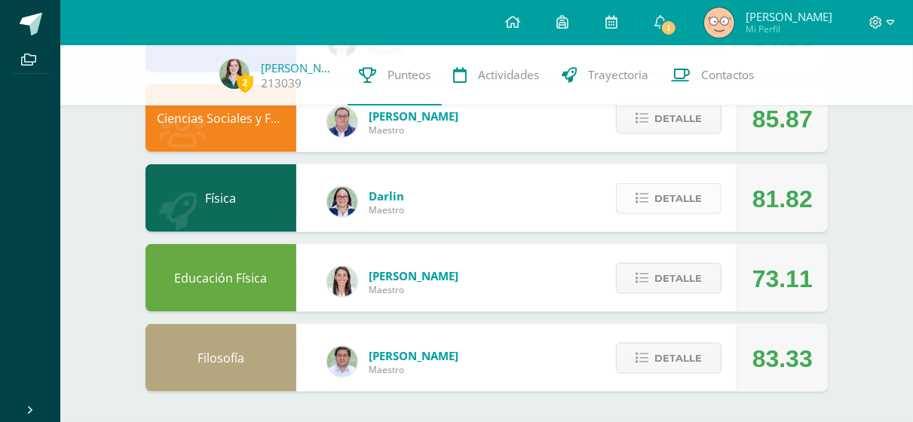
click at [646, 193] on icon at bounding box center [642, 198] width 13 height 13
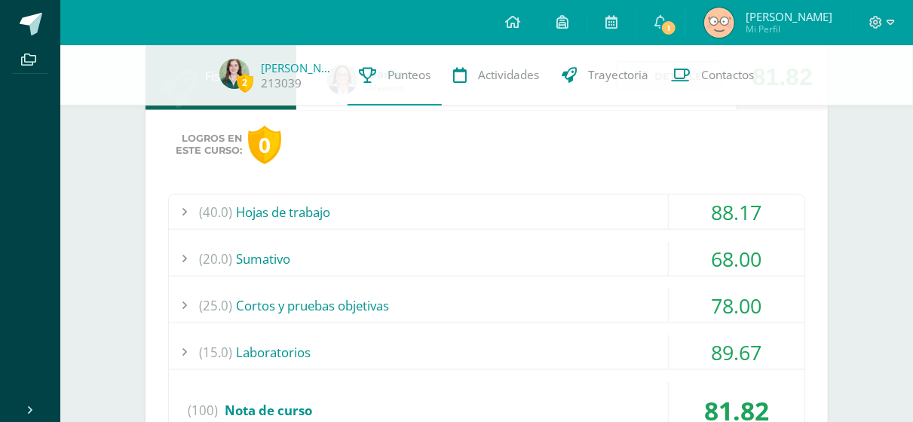
scroll to position [916, 0]
click at [581, 270] on div "(20.0) Sumativo" at bounding box center [487, 258] width 636 height 34
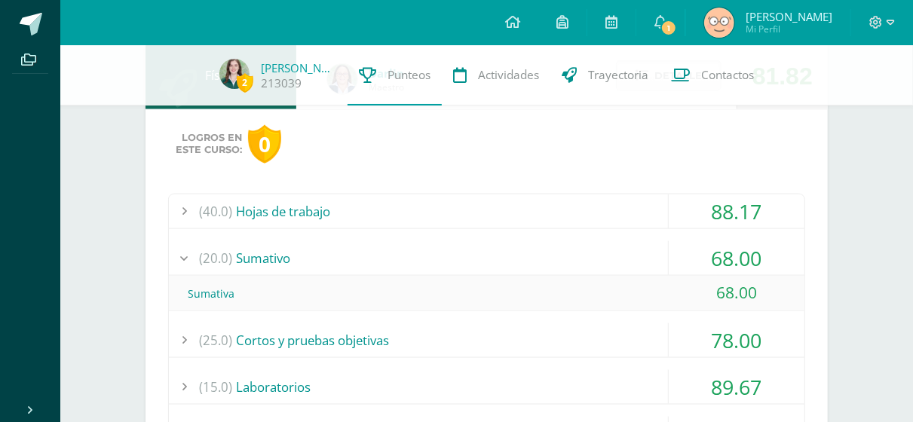
click at [601, 257] on div "(20.0) Sumativo" at bounding box center [487, 258] width 636 height 34
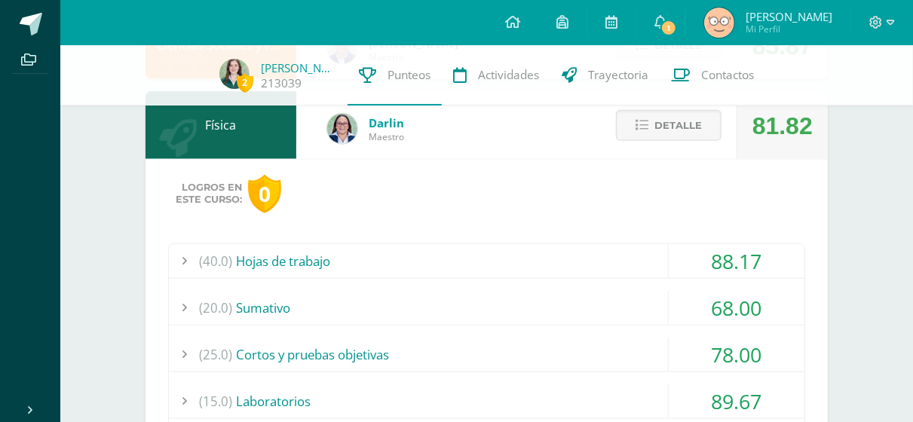
scroll to position [862, 0]
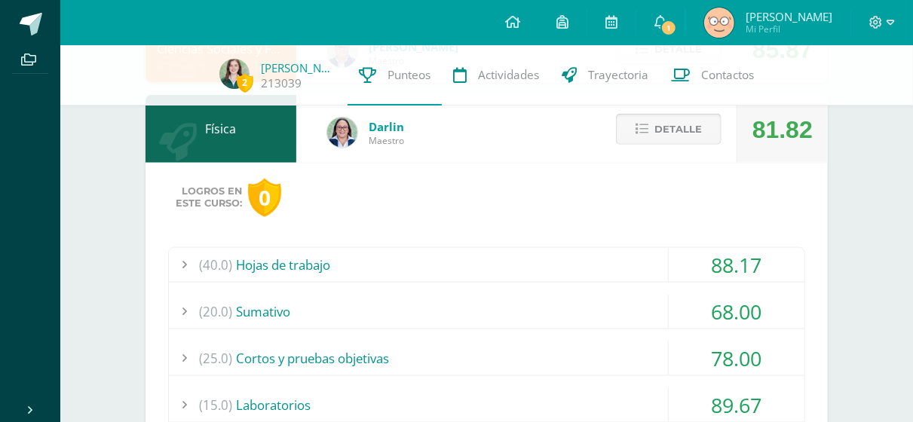
click at [661, 121] on span "Detalle" at bounding box center [679, 129] width 48 height 28
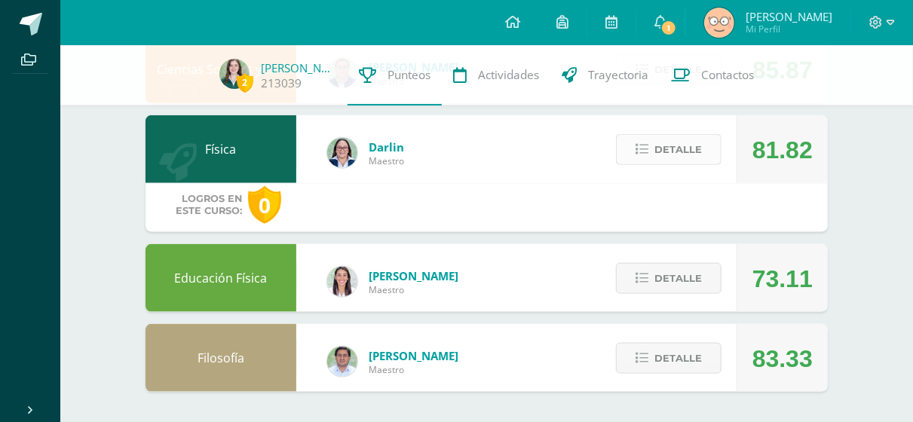
scroll to position [793, 0]
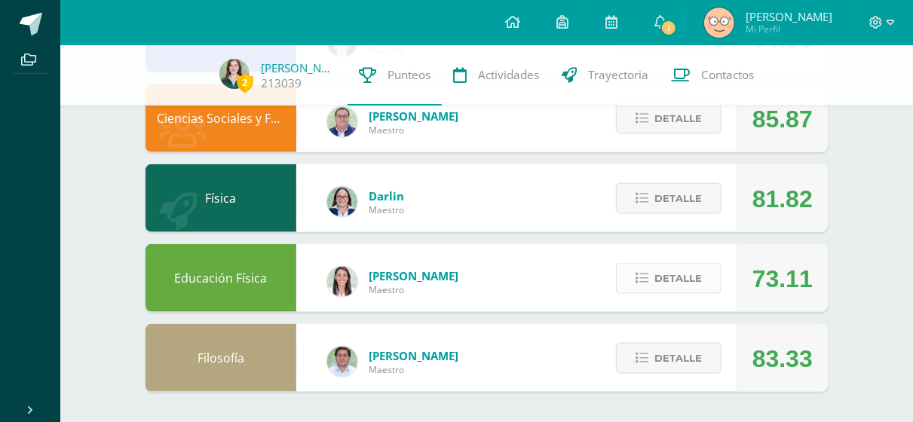
click at [658, 280] on span "Detalle" at bounding box center [679, 279] width 48 height 28
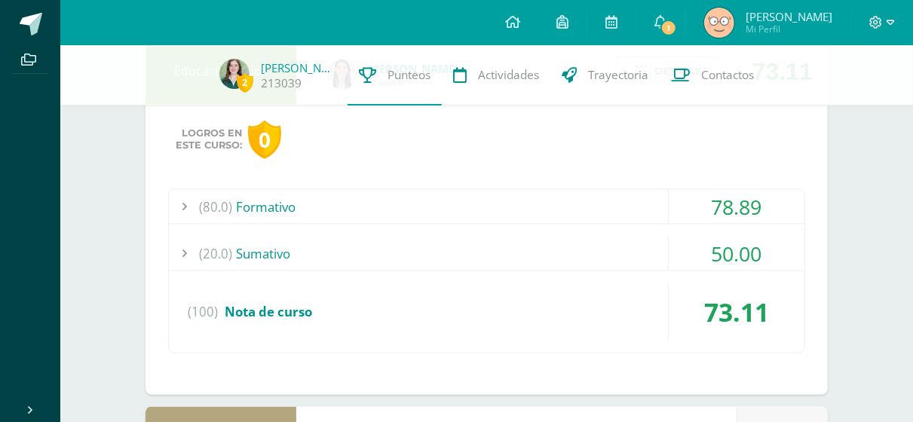
scroll to position [999, 0]
click at [554, 200] on div "(80.0) Formativo" at bounding box center [487, 208] width 636 height 34
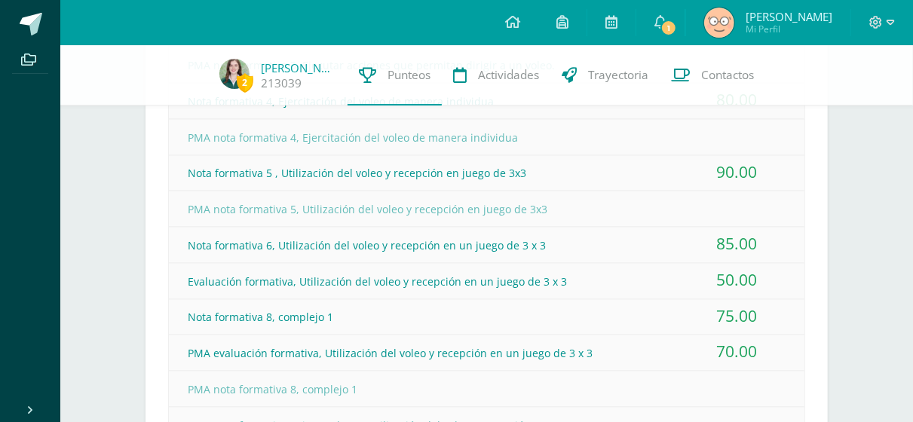
scroll to position [1358, 0]
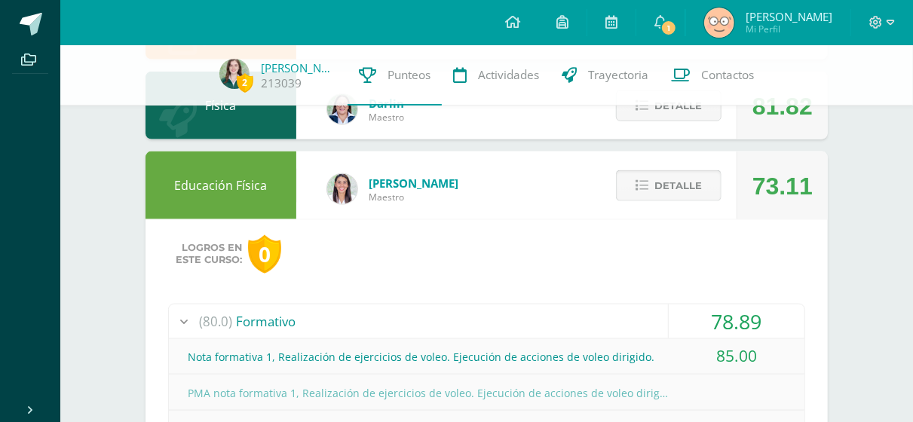
click at [671, 183] on span "Detalle" at bounding box center [679, 186] width 48 height 28
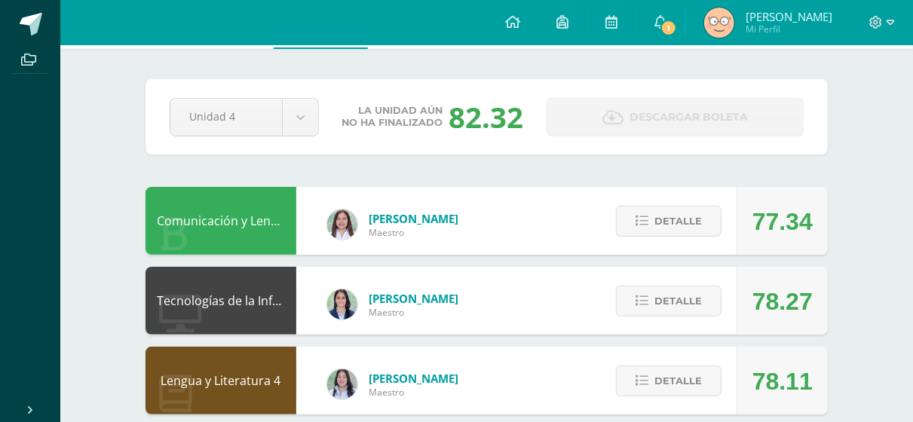
scroll to position [57, 0]
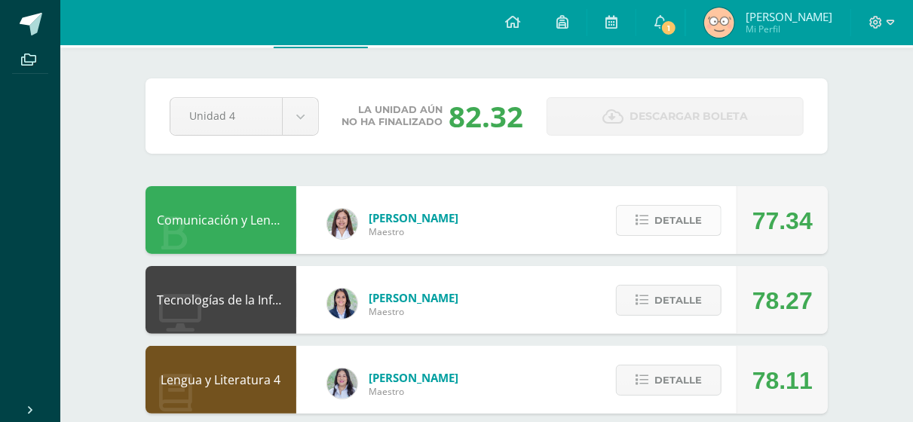
click at [682, 233] on span "Detalle" at bounding box center [679, 221] width 48 height 28
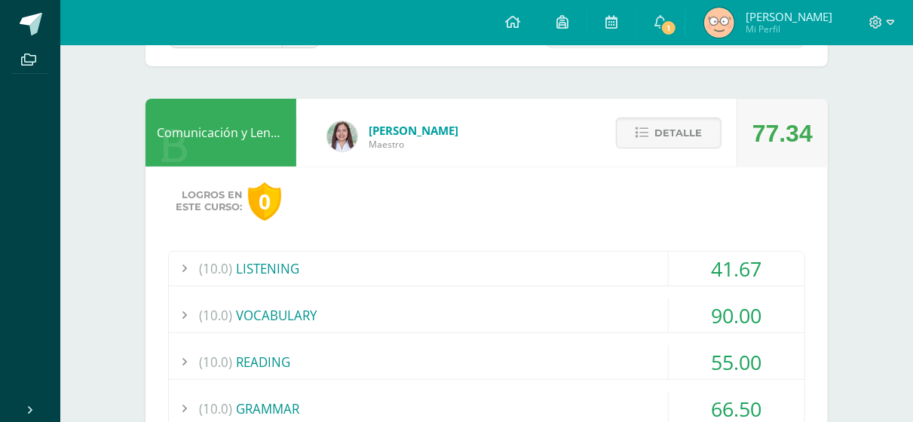
scroll to position [146, 0]
click at [603, 275] on div "(10.0) LISTENING" at bounding box center [487, 268] width 636 height 34
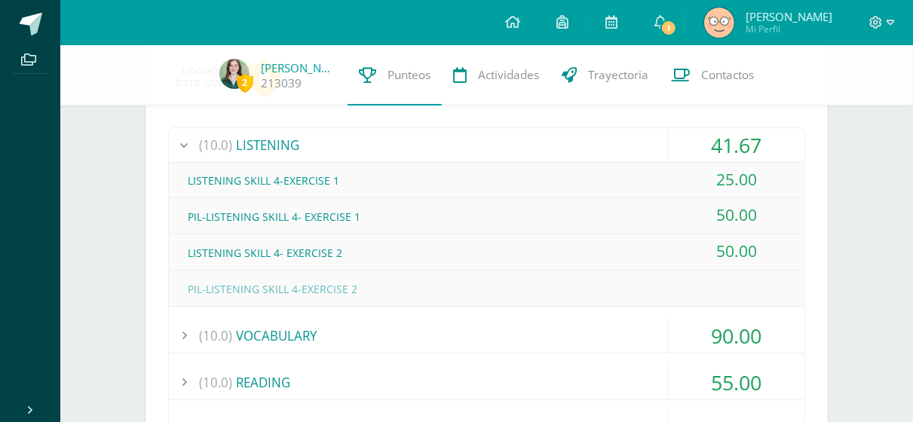
scroll to position [260, 0]
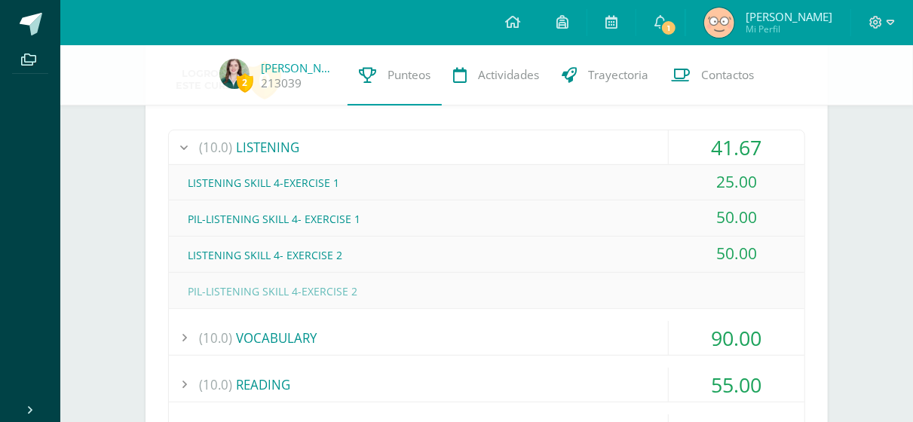
click at [492, 146] on div "(10.0) LISTENING" at bounding box center [487, 147] width 636 height 34
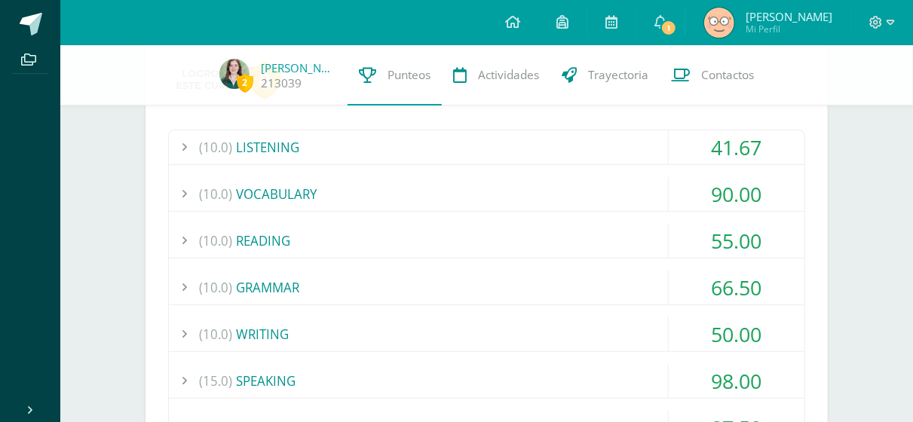
click at [460, 183] on div "(10.0) VOCABULARY" at bounding box center [487, 194] width 636 height 34
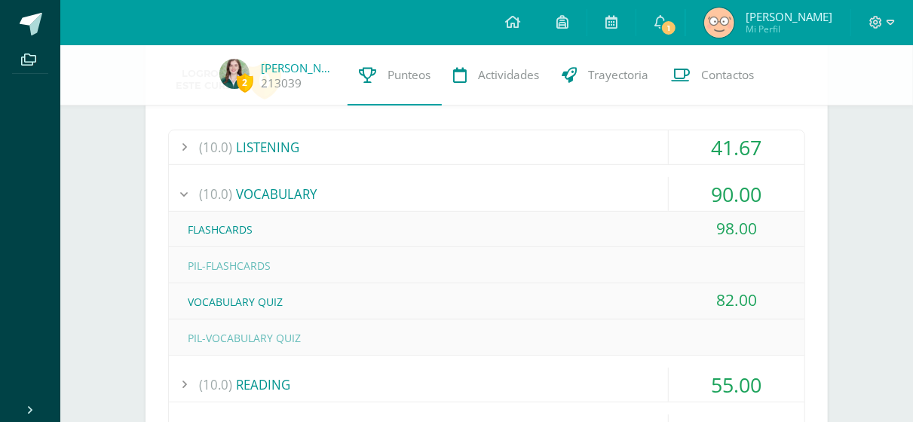
scroll to position [265, 0]
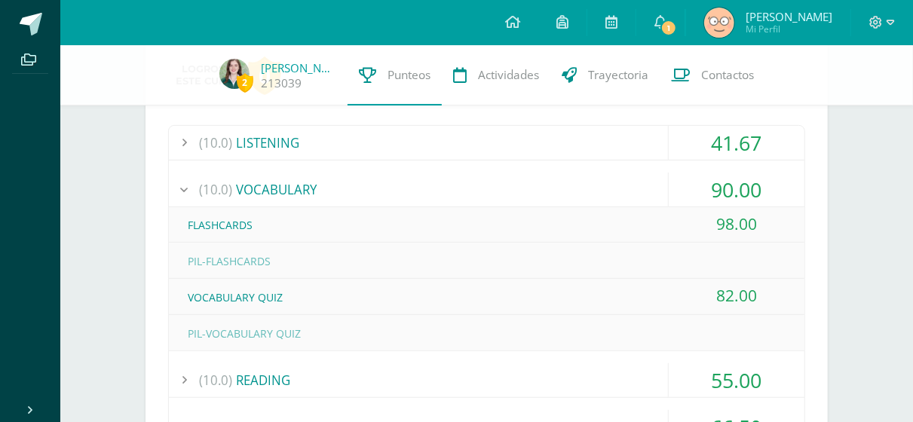
click at [515, 179] on div "(10.0) VOCABULARY" at bounding box center [487, 190] width 636 height 34
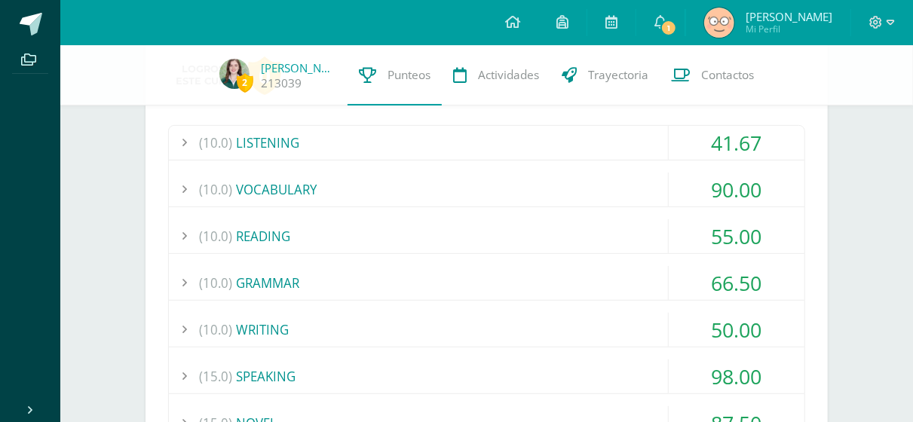
click at [518, 230] on div "(10.0) READING" at bounding box center [487, 236] width 636 height 34
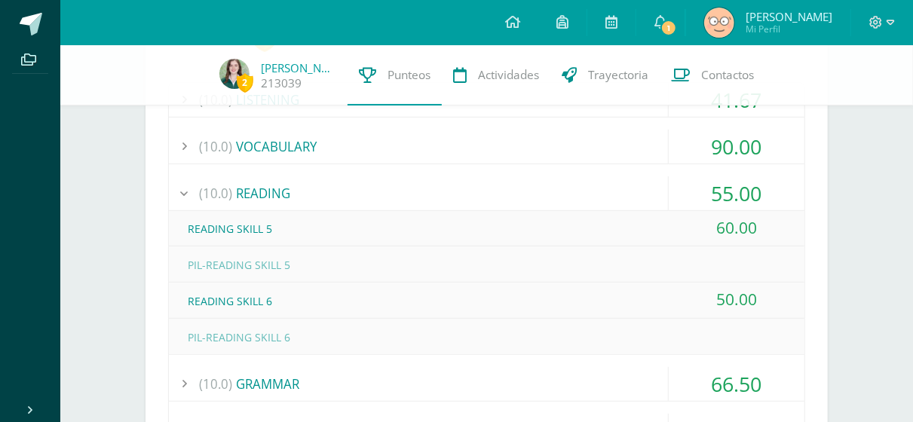
scroll to position [308, 0]
click at [567, 178] on div "(10.0) READING" at bounding box center [487, 193] width 636 height 34
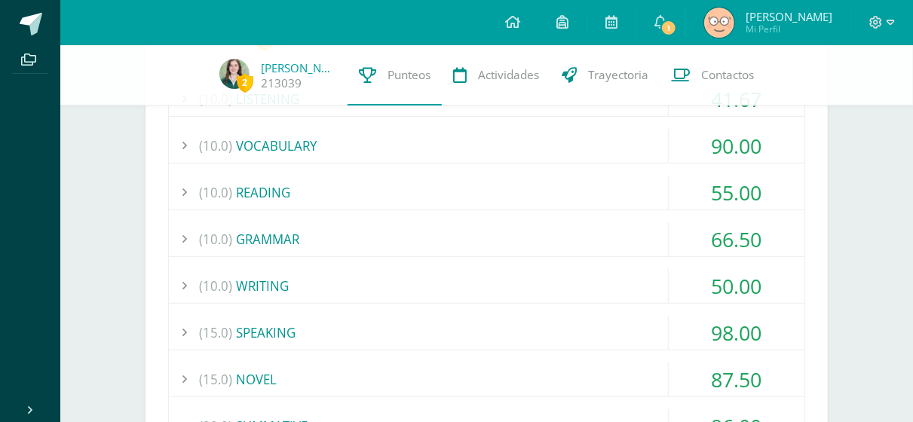
click at [559, 223] on div "(10.0) GRAMMAR" at bounding box center [487, 239] width 636 height 34
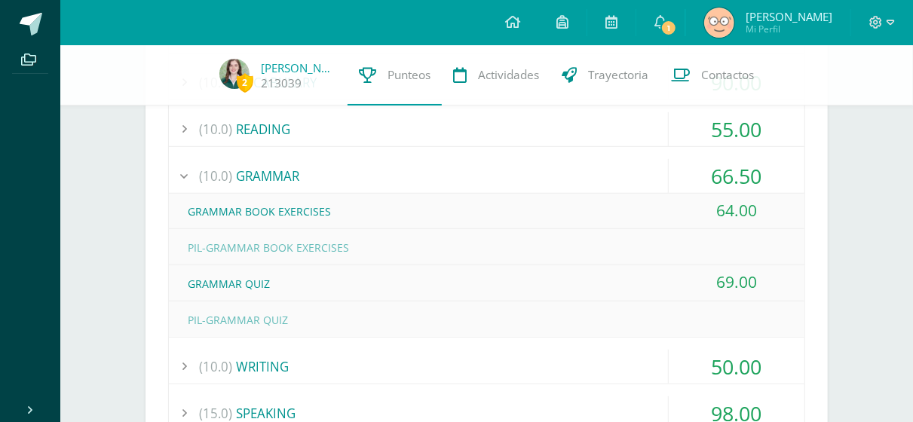
scroll to position [373, 0]
click at [498, 164] on div "(10.0) GRAMMAR" at bounding box center [487, 175] width 636 height 34
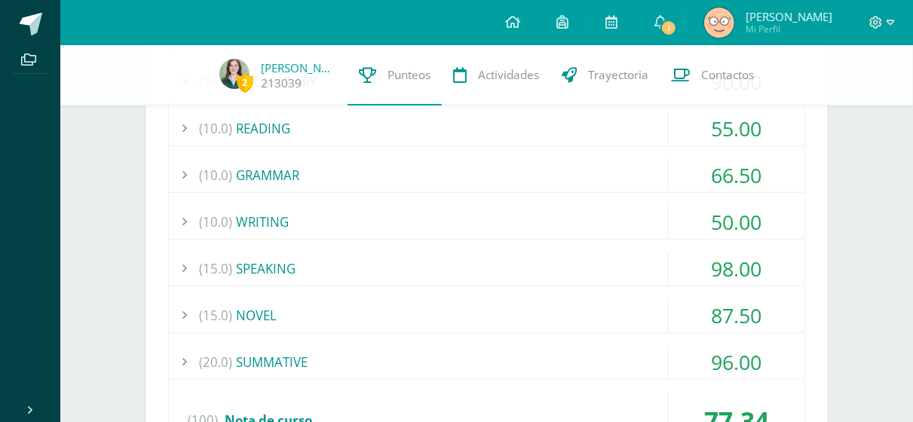
click at [467, 221] on div "(10.0) WRITING" at bounding box center [487, 222] width 636 height 34
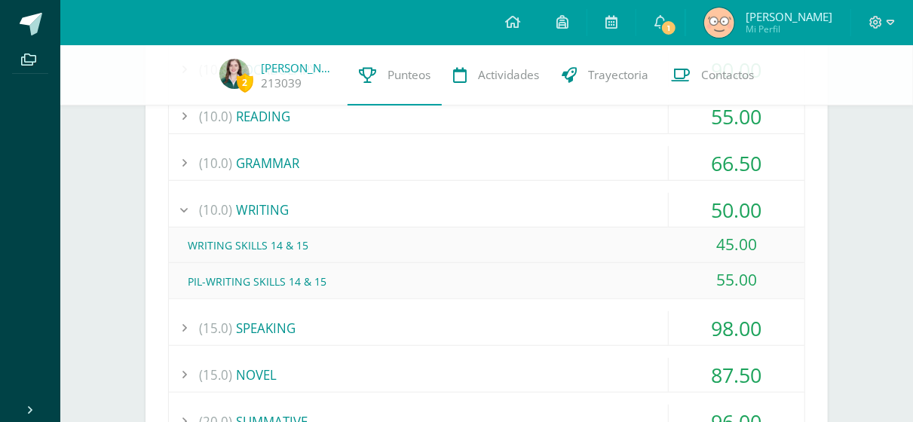
scroll to position [385, 0]
click at [434, 203] on div "(10.0) WRITING" at bounding box center [487, 209] width 636 height 34
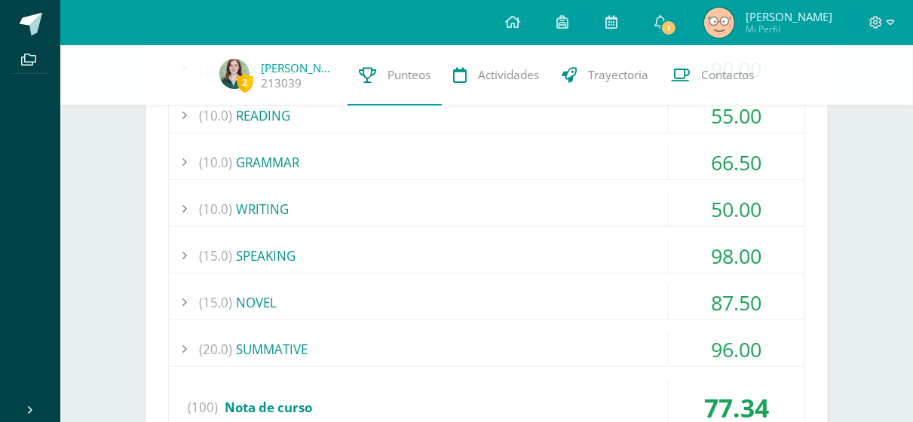
click at [413, 250] on div "(15.0) SPEAKING" at bounding box center [487, 256] width 636 height 34
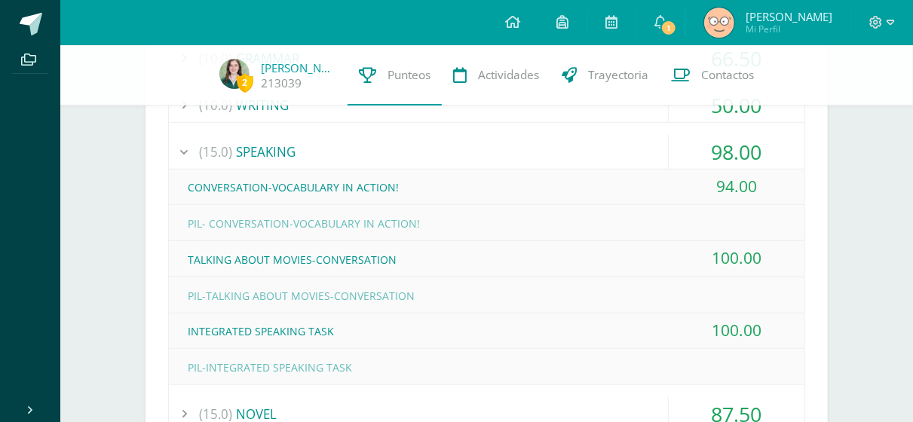
scroll to position [493, 0]
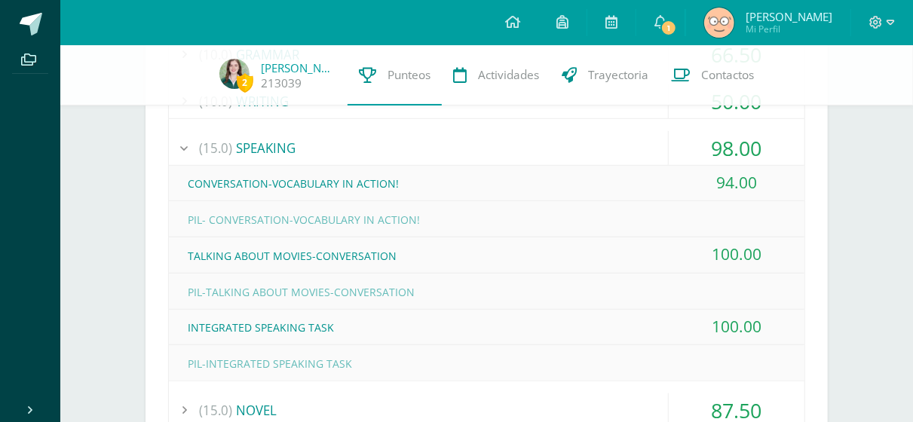
click at [400, 148] on div "(15.0) SPEAKING" at bounding box center [487, 148] width 636 height 34
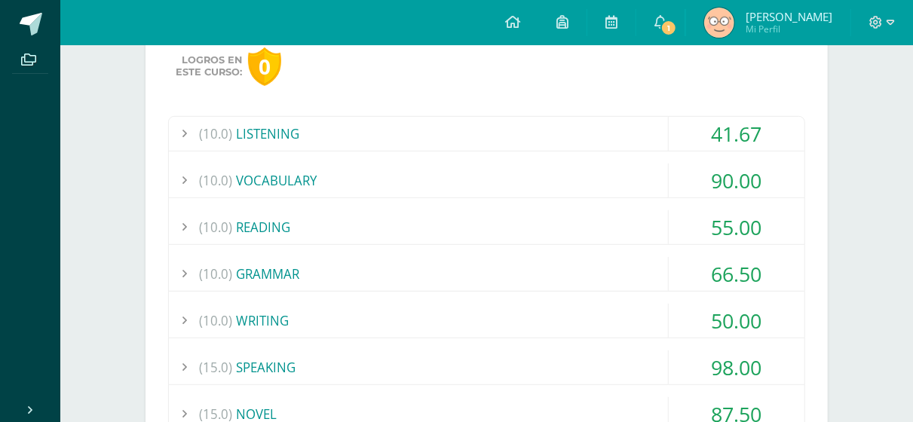
scroll to position [109, 0]
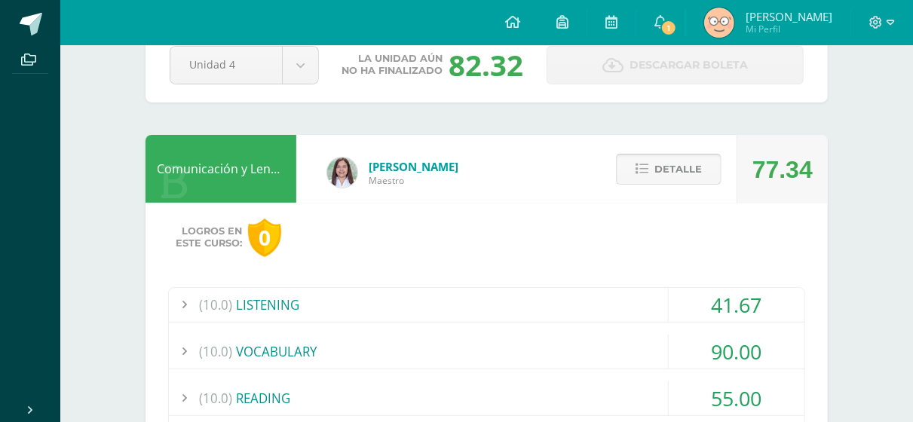
click at [692, 179] on span "Detalle" at bounding box center [679, 169] width 48 height 28
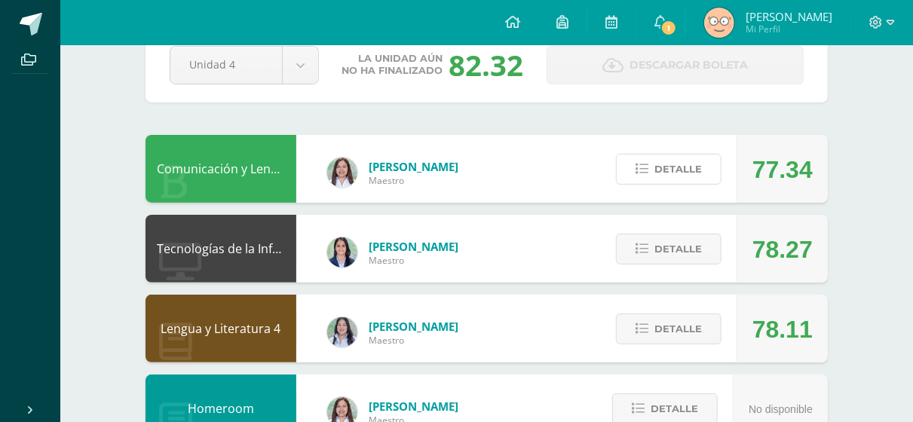
scroll to position [143, 0]
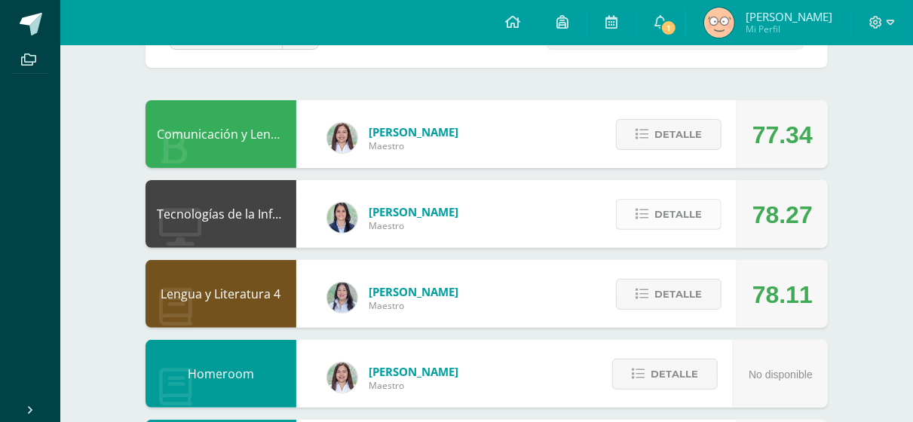
click at [666, 223] on span "Detalle" at bounding box center [679, 215] width 48 height 28
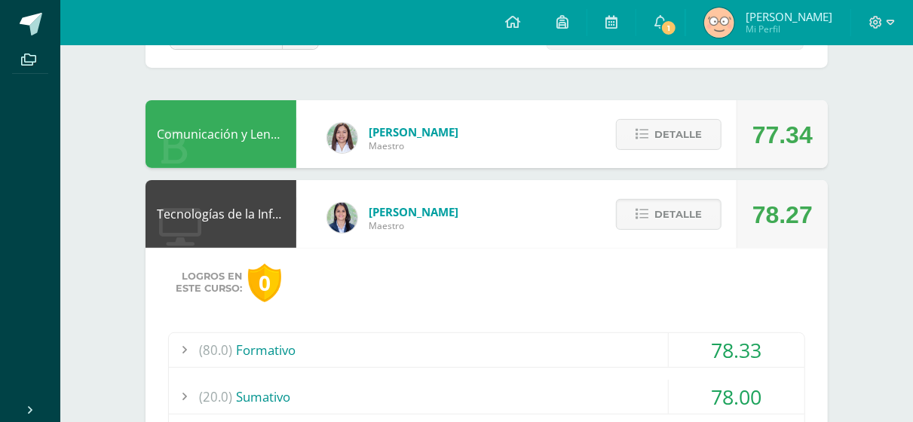
click at [299, 339] on div "(80.0) Formativo" at bounding box center [487, 350] width 636 height 34
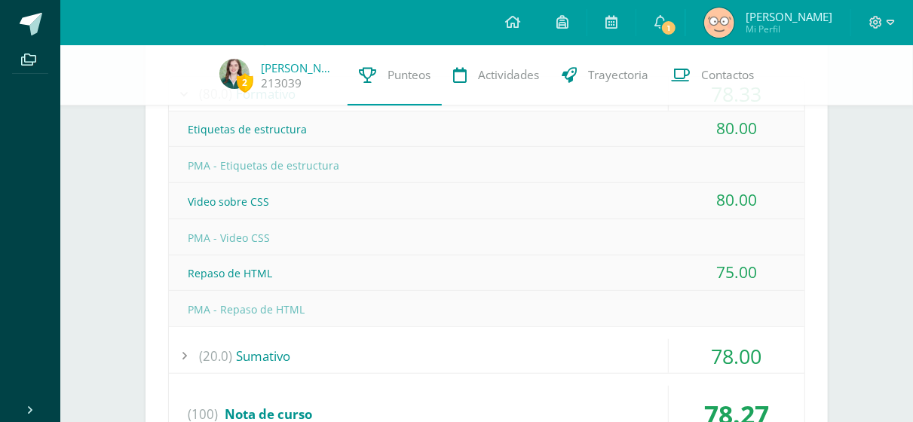
scroll to position [394, 0]
click at [272, 266] on div "Repaso de HTML" at bounding box center [487, 273] width 636 height 34
click at [229, 265] on div "Repaso de HTML" at bounding box center [487, 273] width 636 height 34
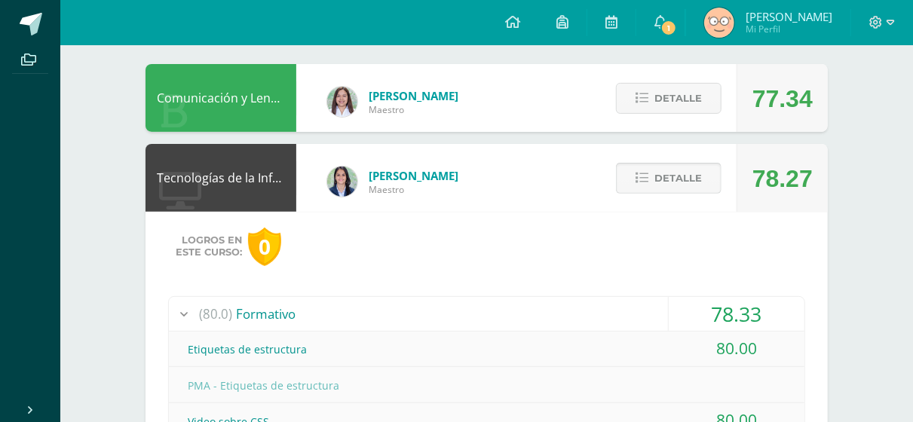
click at [670, 177] on span "Detalle" at bounding box center [679, 178] width 48 height 28
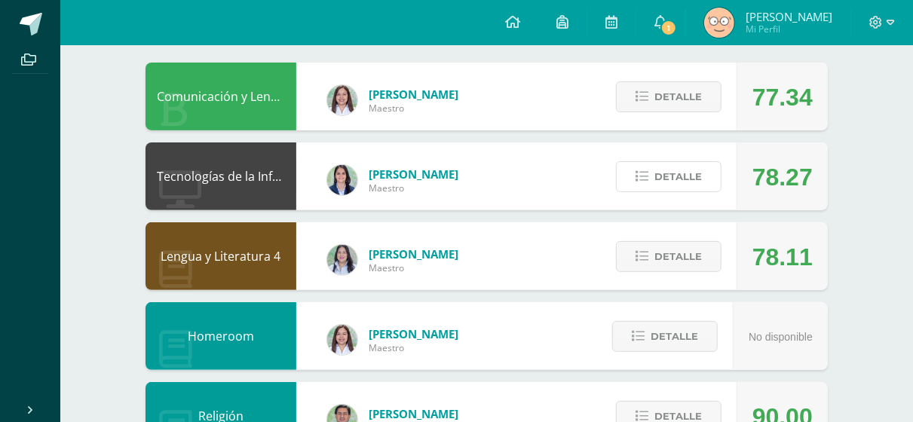
scroll to position [182, 0]
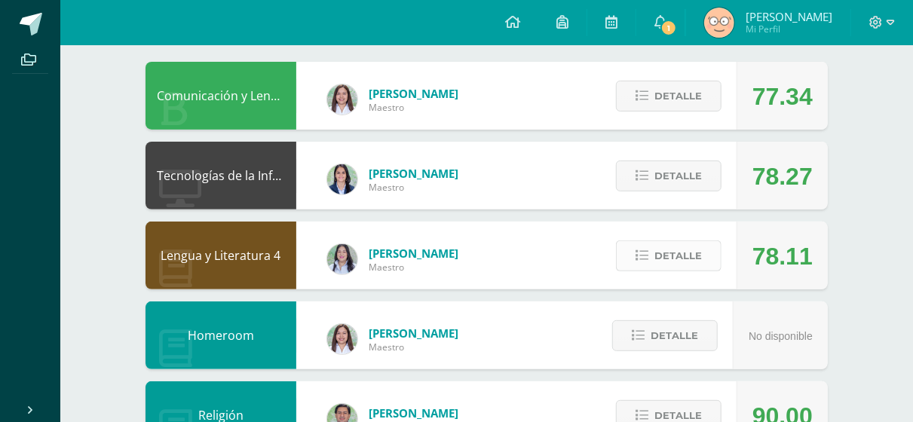
click at [663, 252] on span "Detalle" at bounding box center [679, 256] width 48 height 28
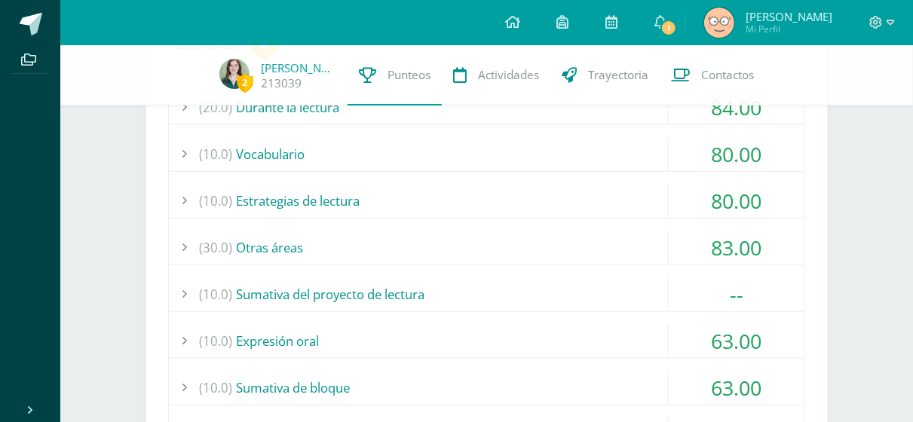
scroll to position [492, 0]
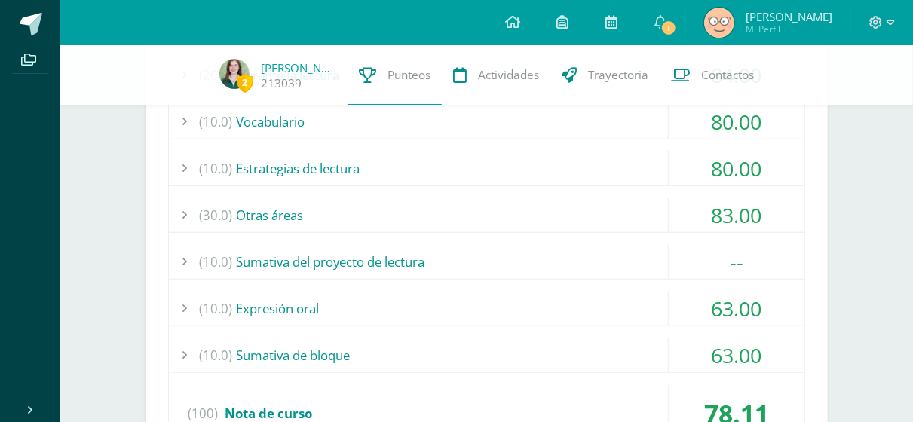
click at [594, 217] on div "(30.0) Otras áreas" at bounding box center [487, 215] width 636 height 34
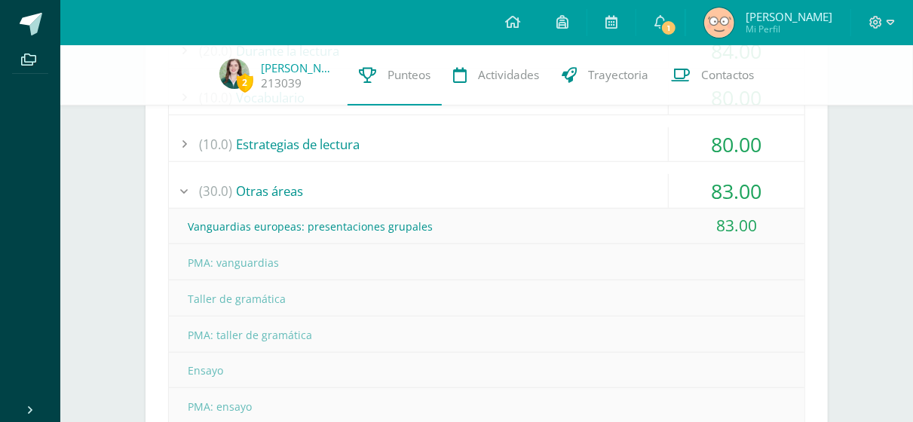
scroll to position [295, 0]
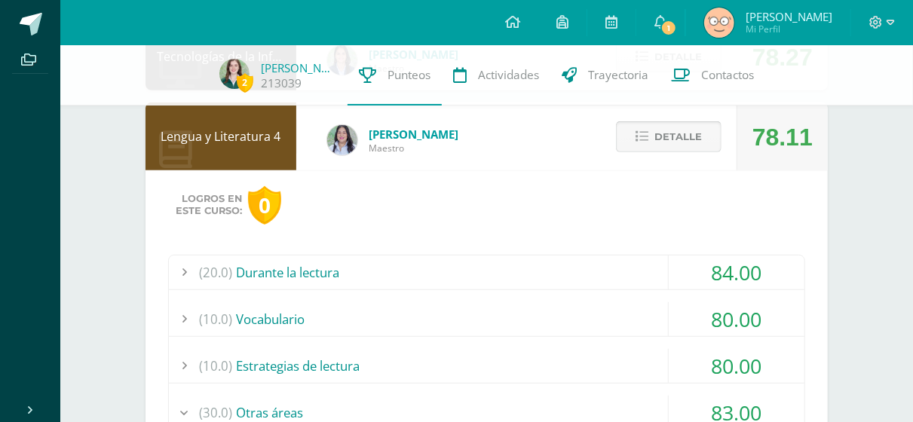
click at [649, 133] on icon at bounding box center [642, 136] width 13 height 13
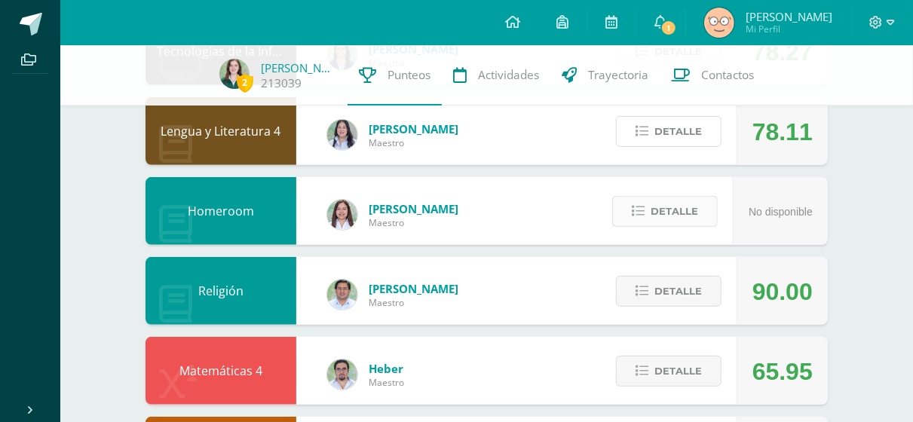
scroll to position [296, 0]
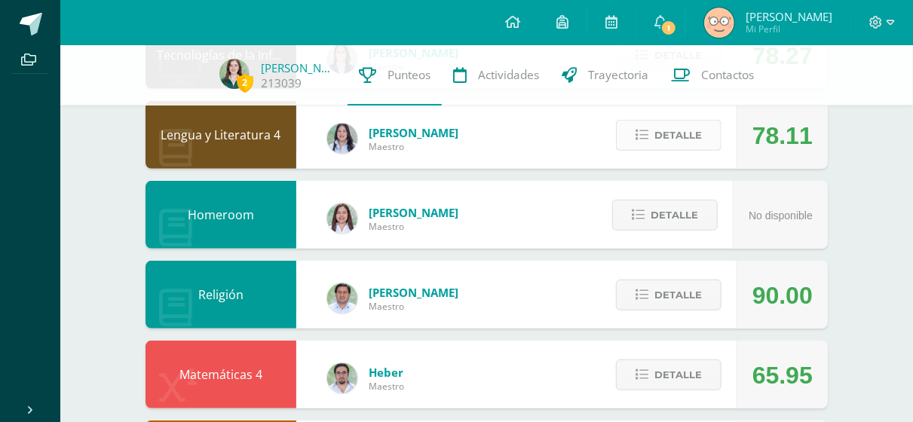
click at [639, 140] on icon at bounding box center [642, 135] width 13 height 13
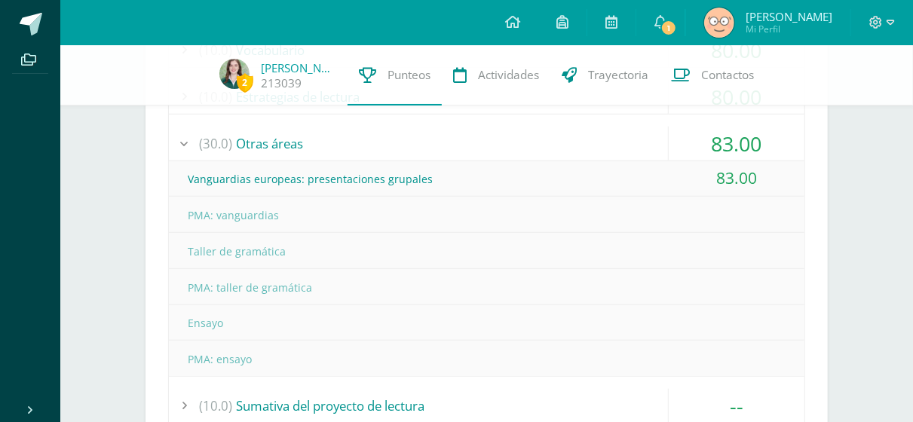
scroll to position [563, 0]
click at [493, 132] on div "(30.0) Otras áreas" at bounding box center [487, 144] width 636 height 34
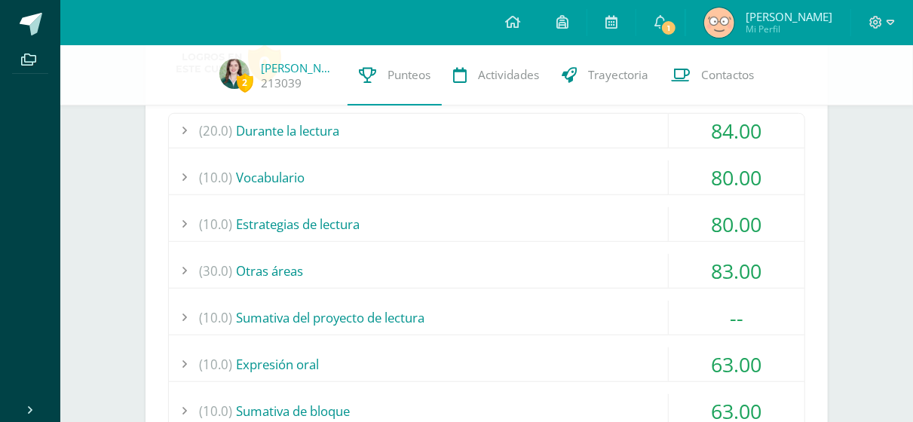
scroll to position [447, 0]
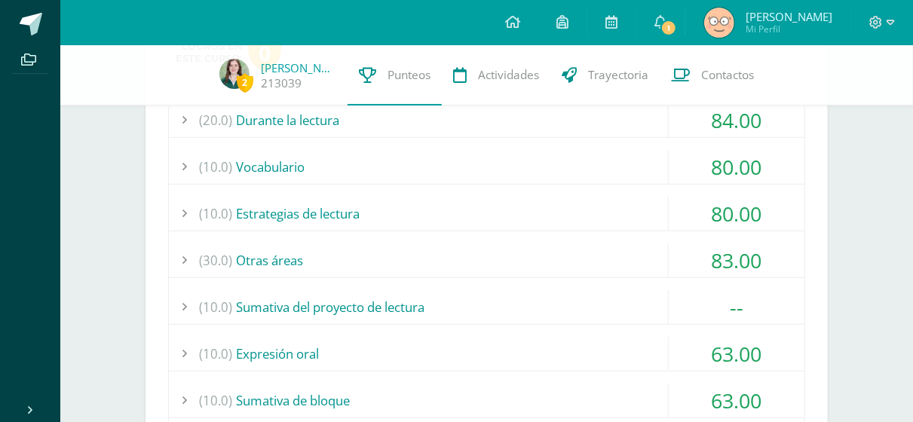
click at [547, 249] on div "(30.0) Otras áreas" at bounding box center [487, 261] width 636 height 34
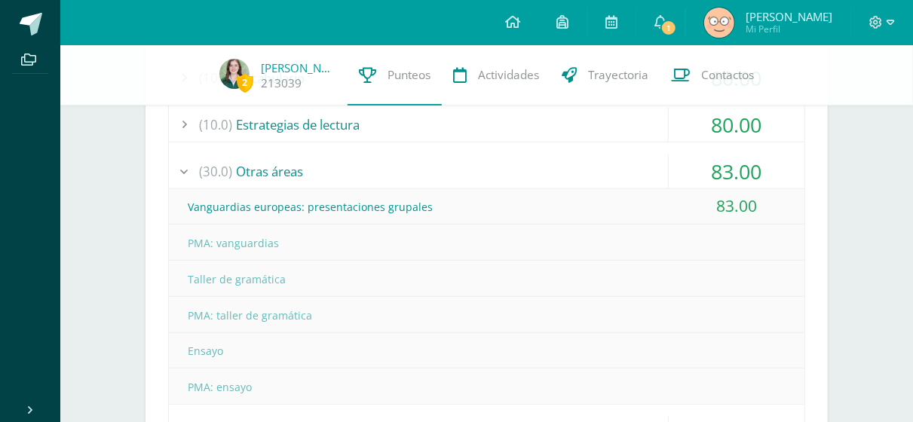
scroll to position [538, 0]
click at [520, 170] on div "(30.0) Otras áreas" at bounding box center [487, 170] width 636 height 34
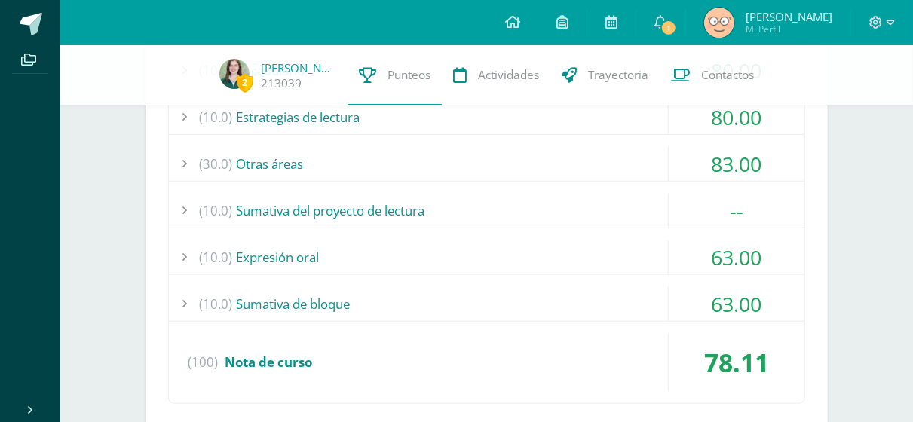
scroll to position [545, 0]
click at [412, 293] on div "(10.0) Sumativa de bloque" at bounding box center [487, 304] width 636 height 34
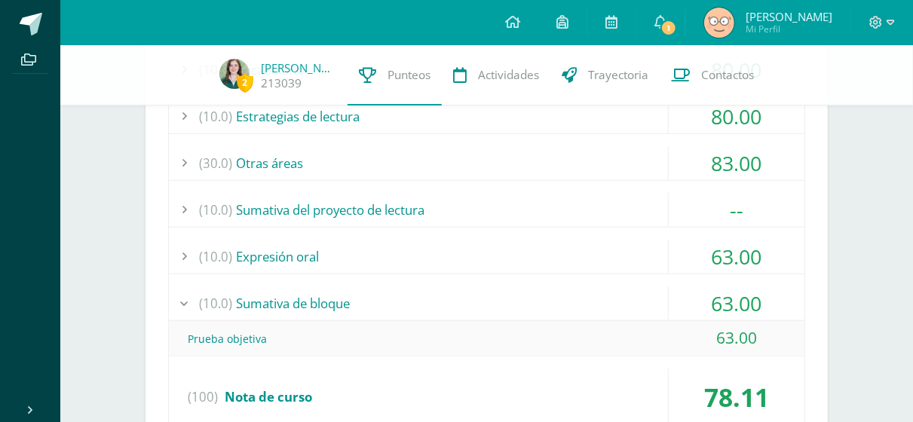
click at [412, 293] on div "(10.0) Sumativa de bloque" at bounding box center [487, 304] width 636 height 34
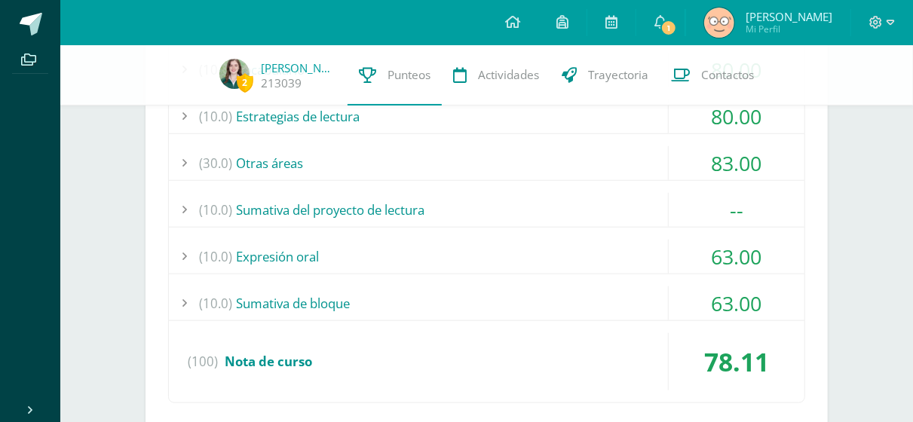
click at [298, 214] on div "(10.0) Sumativa del proyecto de lectura" at bounding box center [487, 210] width 636 height 34
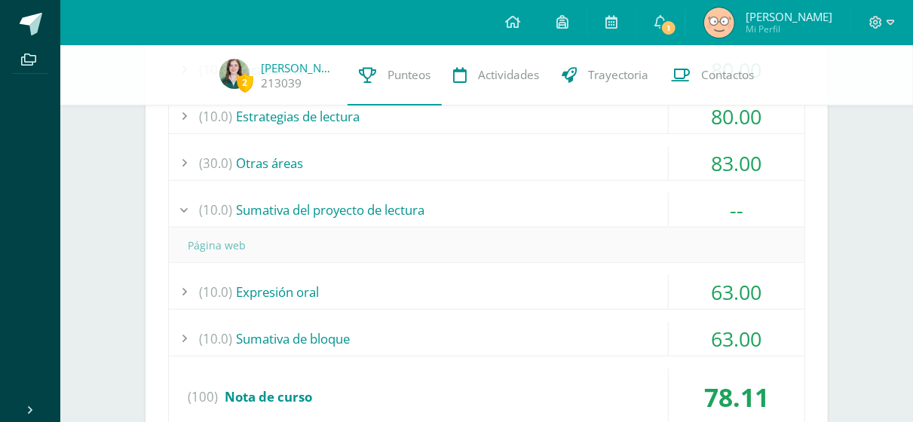
click at [298, 214] on div "(10.0) Sumativa del proyecto de lectura" at bounding box center [487, 210] width 636 height 34
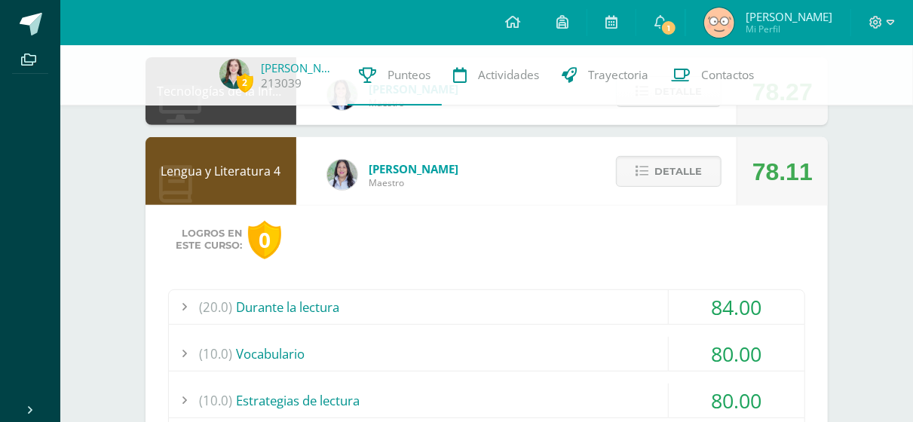
scroll to position [259, 0]
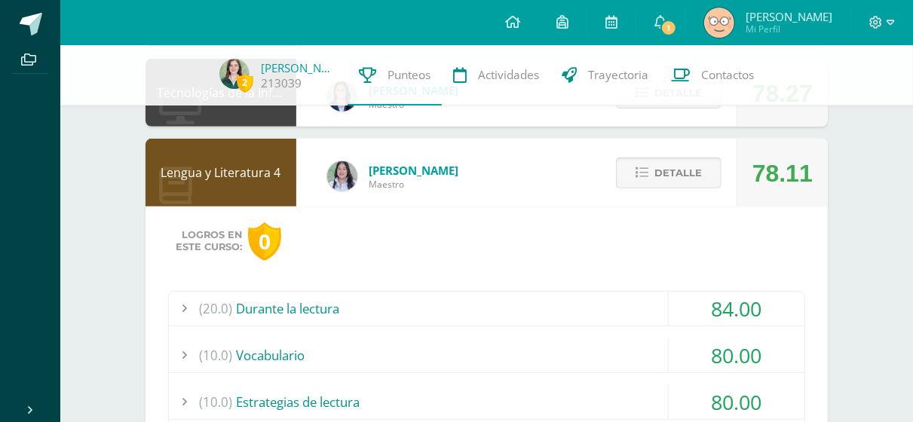
click at [637, 174] on button "Detalle" at bounding box center [669, 173] width 106 height 31
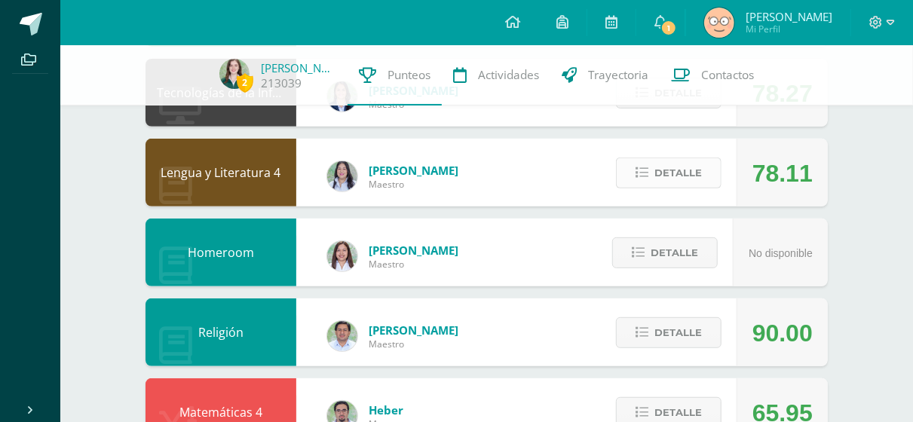
click at [637, 174] on button "Detalle" at bounding box center [669, 173] width 106 height 31
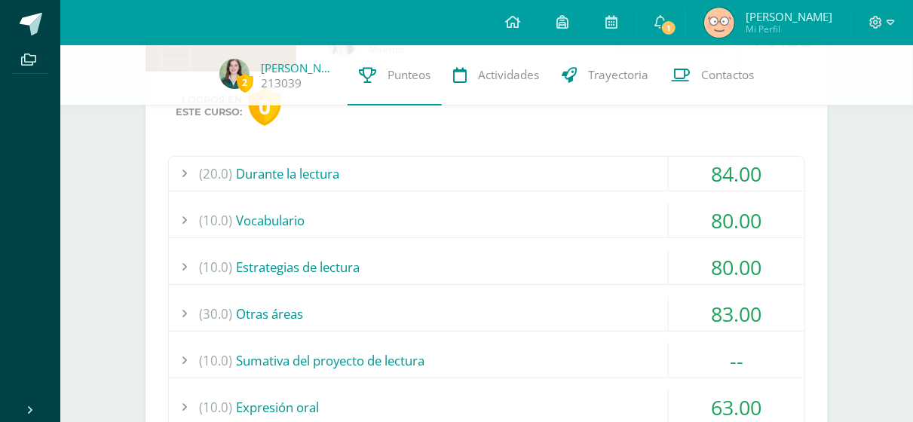
scroll to position [321, 0]
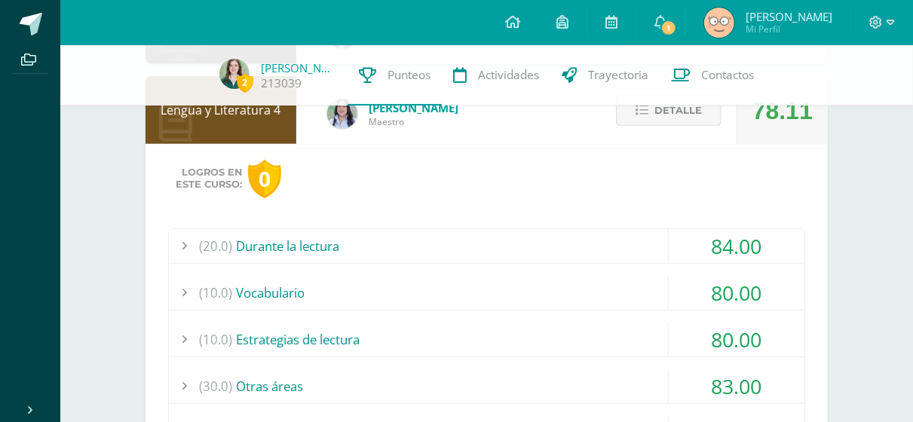
click at [636, 119] on button "Detalle" at bounding box center [669, 110] width 106 height 31
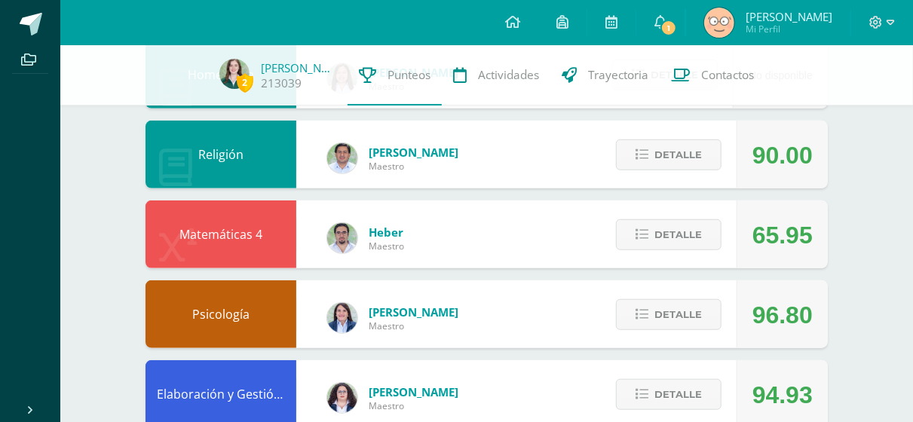
scroll to position [438, 0]
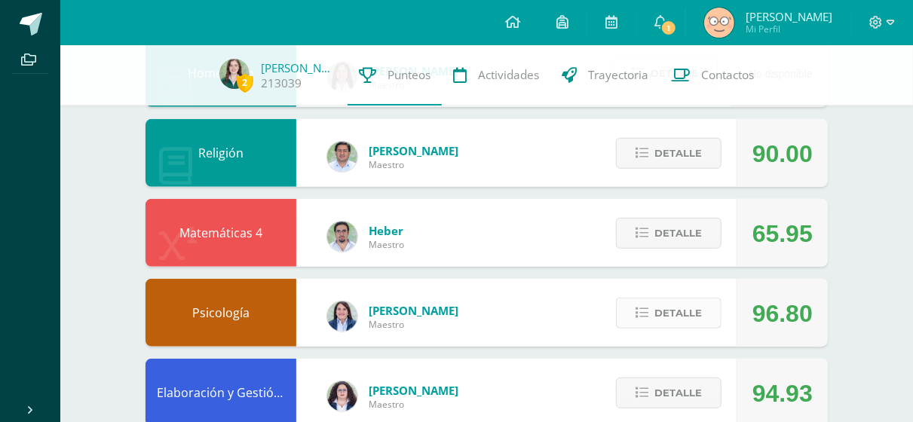
click at [625, 321] on button "Detalle" at bounding box center [669, 313] width 106 height 31
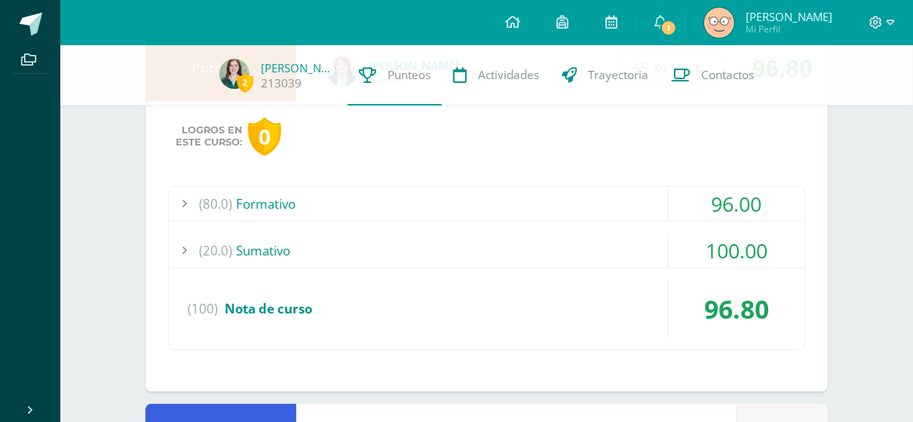
scroll to position [684, 0]
click at [465, 195] on div "(80.0) Formativo" at bounding box center [487, 203] width 636 height 34
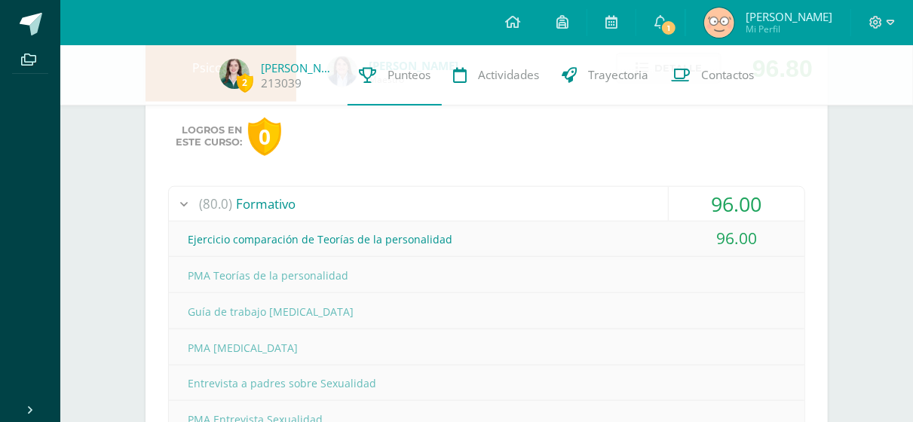
click at [701, 141] on div "Logros en este curso: 0" at bounding box center [486, 137] width 637 height 38
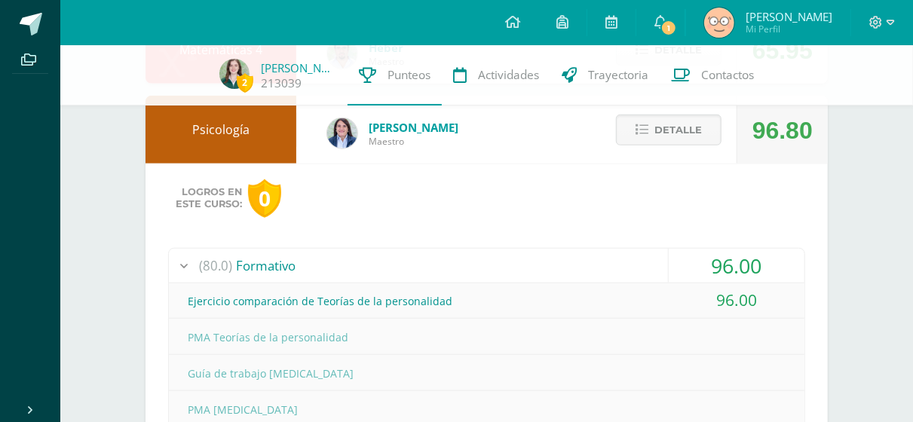
scroll to position [621, 0]
click at [701, 141] on span "Detalle" at bounding box center [679, 131] width 48 height 28
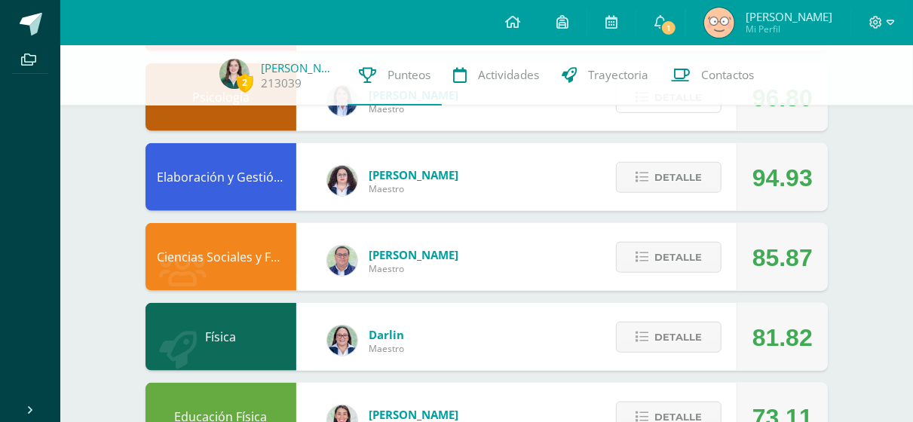
scroll to position [655, 0]
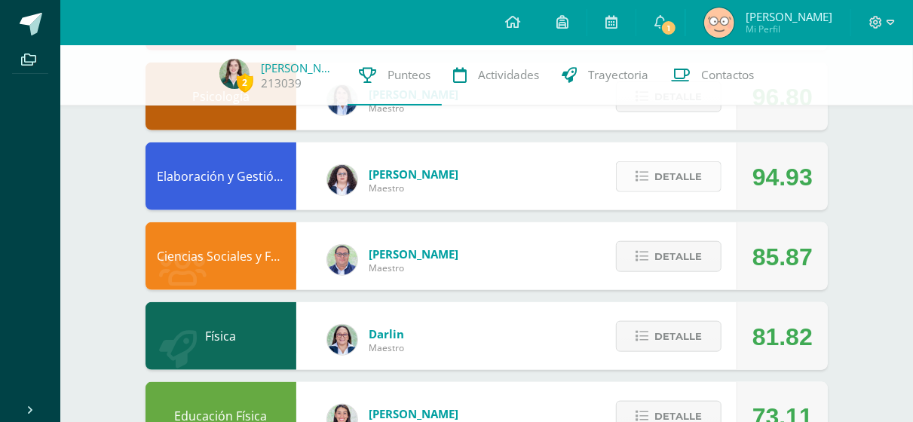
click at [669, 173] on span "Detalle" at bounding box center [679, 177] width 48 height 28
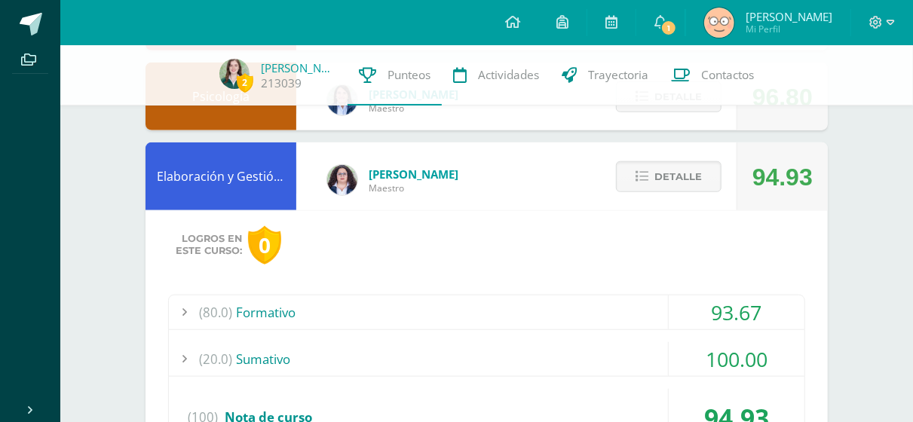
click at [614, 305] on div "(80.0) Formativo" at bounding box center [487, 313] width 636 height 34
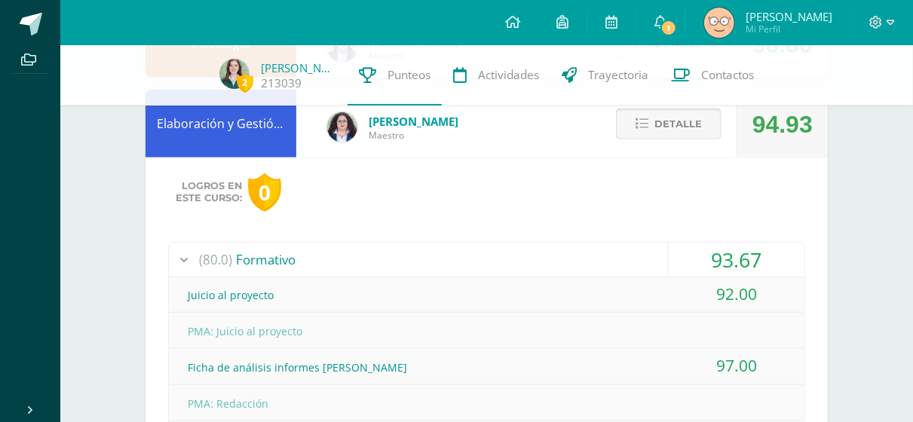
scroll to position [704, 0]
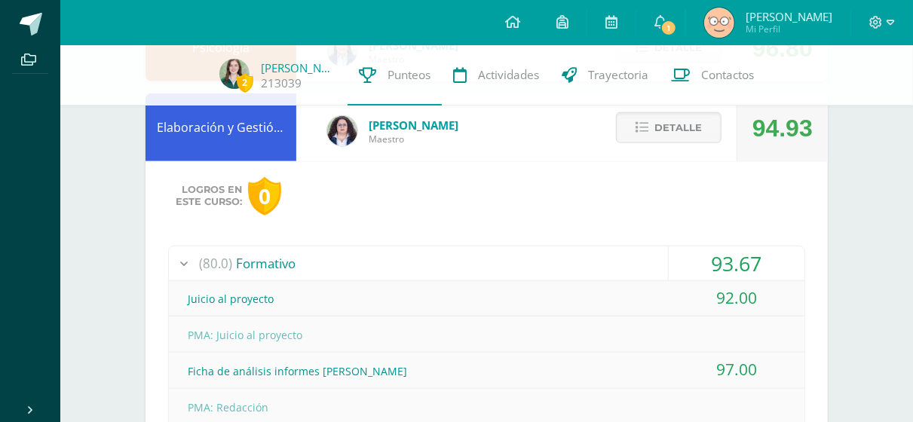
click at [673, 112] on div "Detalle" at bounding box center [665, 128] width 143 height 68
click at [672, 123] on span "Detalle" at bounding box center [679, 128] width 48 height 28
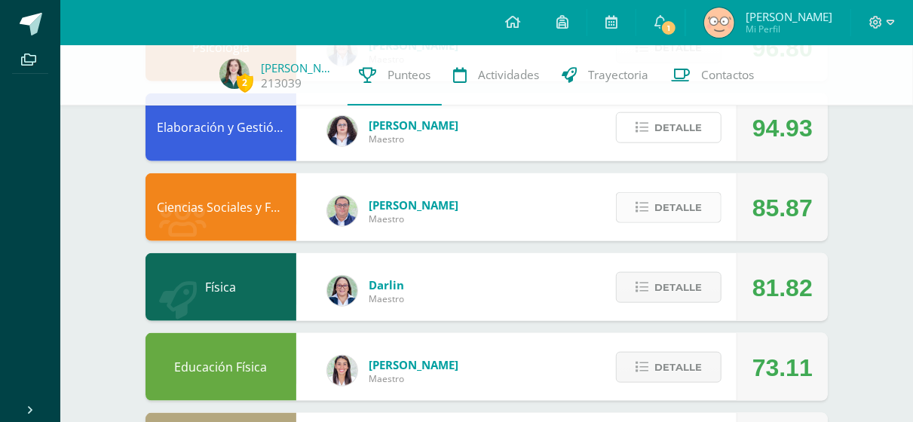
scroll to position [793, 0]
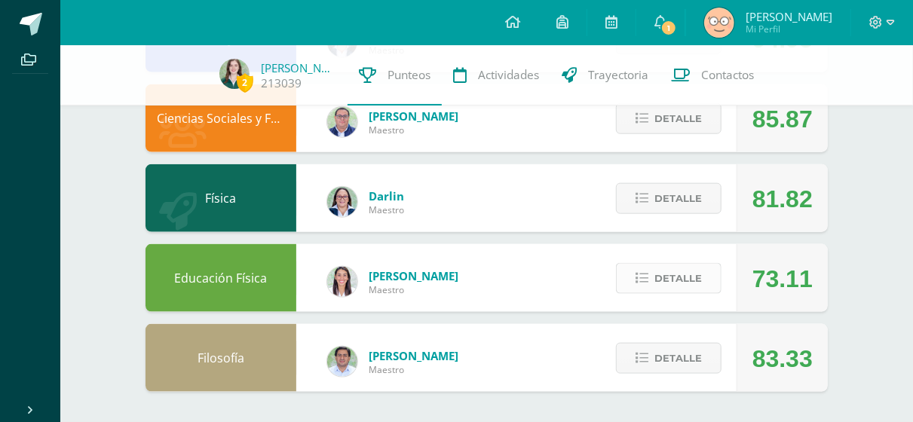
click at [691, 281] on span "Detalle" at bounding box center [679, 279] width 48 height 28
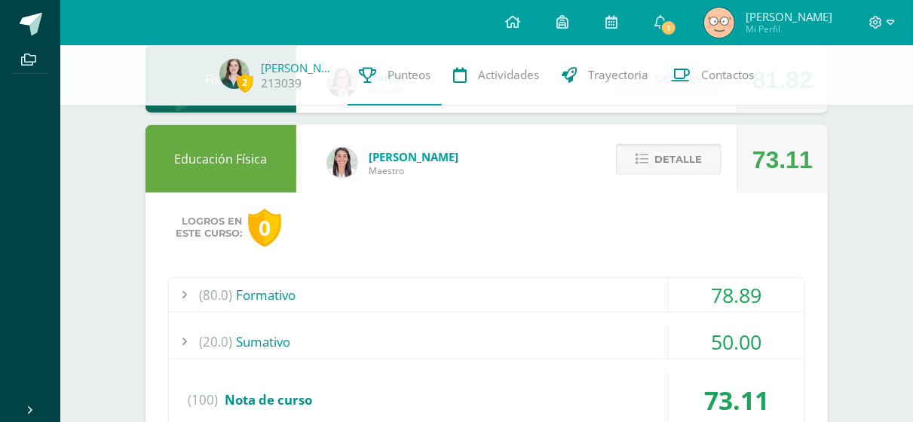
scroll to position [911, 0]
click at [649, 157] on icon at bounding box center [642, 160] width 13 height 13
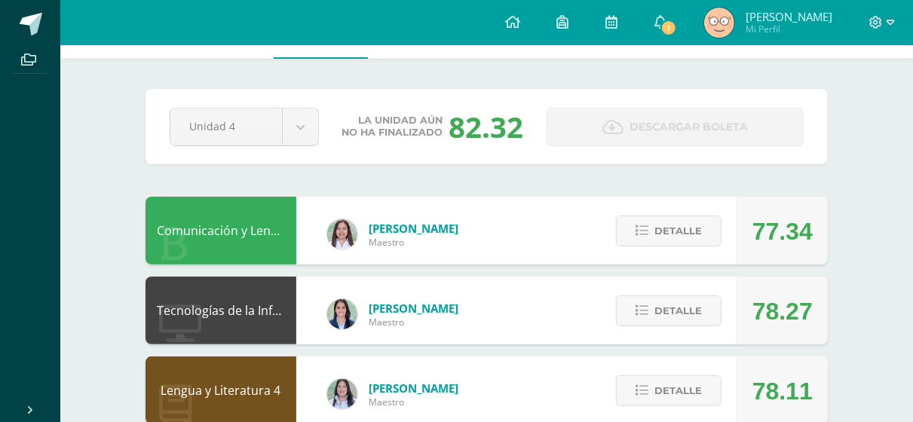
scroll to position [0, 0]
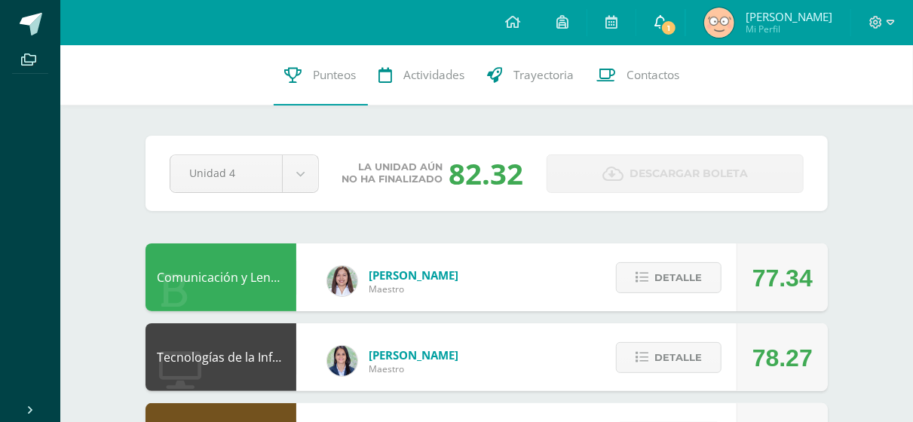
click at [678, 35] on link "1" at bounding box center [661, 22] width 48 height 45
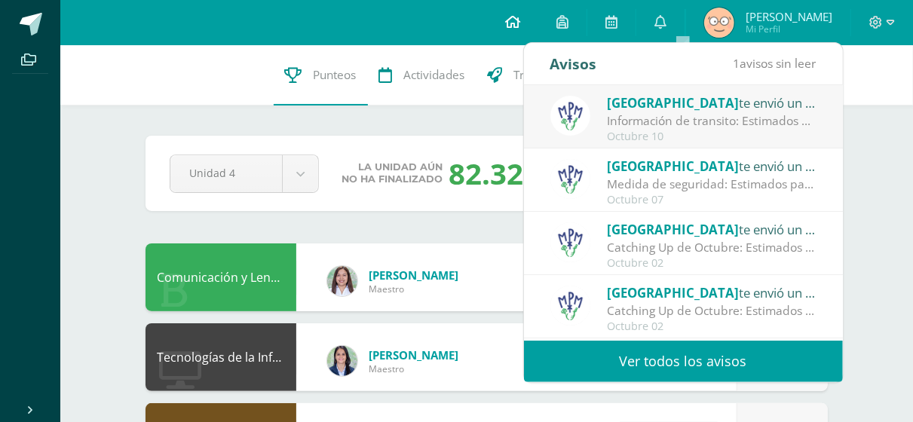
click at [520, 18] on icon at bounding box center [512, 22] width 15 height 14
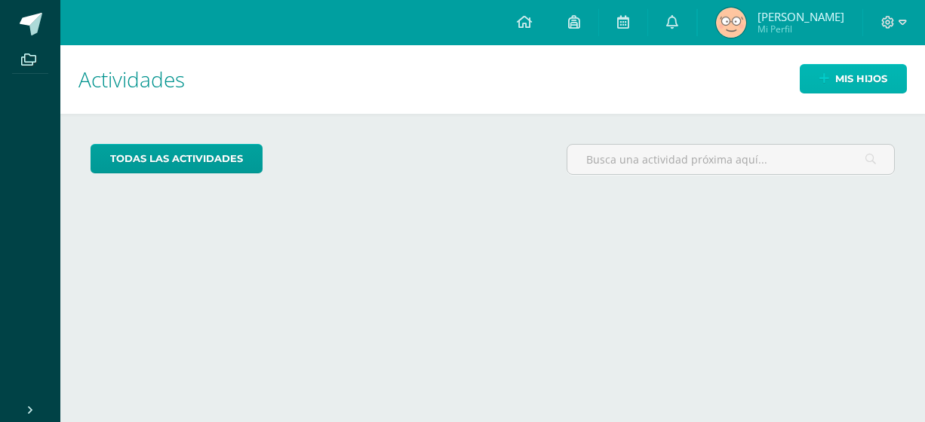
click at [835, 85] on span "Mis hijos" at bounding box center [861, 79] width 52 height 28
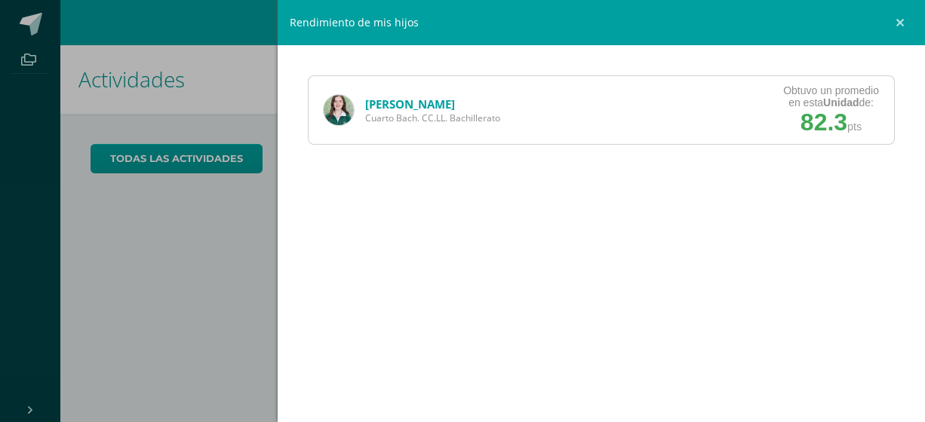
click at [359, 103] on div "Stephanie Molina Cuarto Bach. CC.LL. Bachillerato" at bounding box center [411, 110] width 207 height 68
click at [381, 102] on link "Stephanie Molina" at bounding box center [410, 104] width 90 height 15
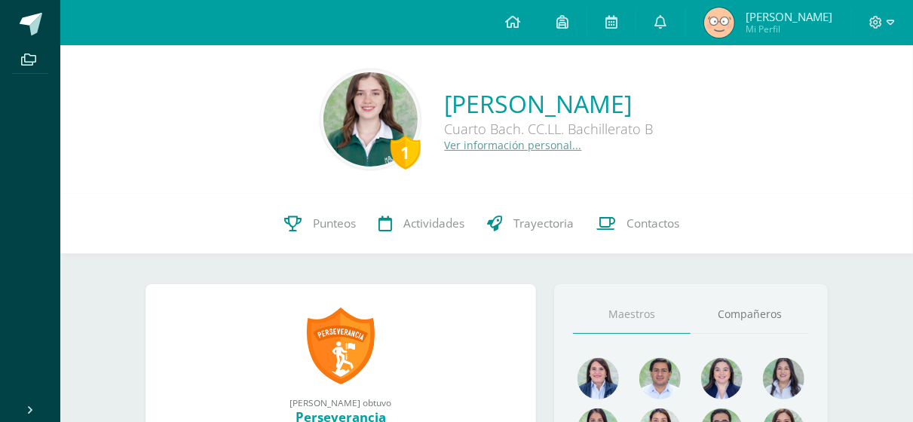
click at [391, 150] on div "1" at bounding box center [406, 152] width 30 height 35
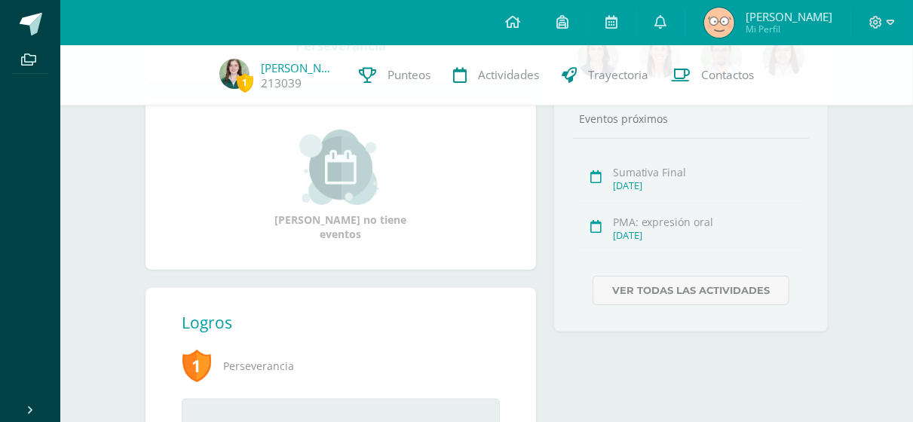
scroll to position [364, 0]
click at [888, 20] on icon at bounding box center [891, 22] width 8 height 5
click at [854, 103] on span "Cerrar sesión" at bounding box center [843, 103] width 68 height 14
